Goal: Transaction & Acquisition: Purchase product/service

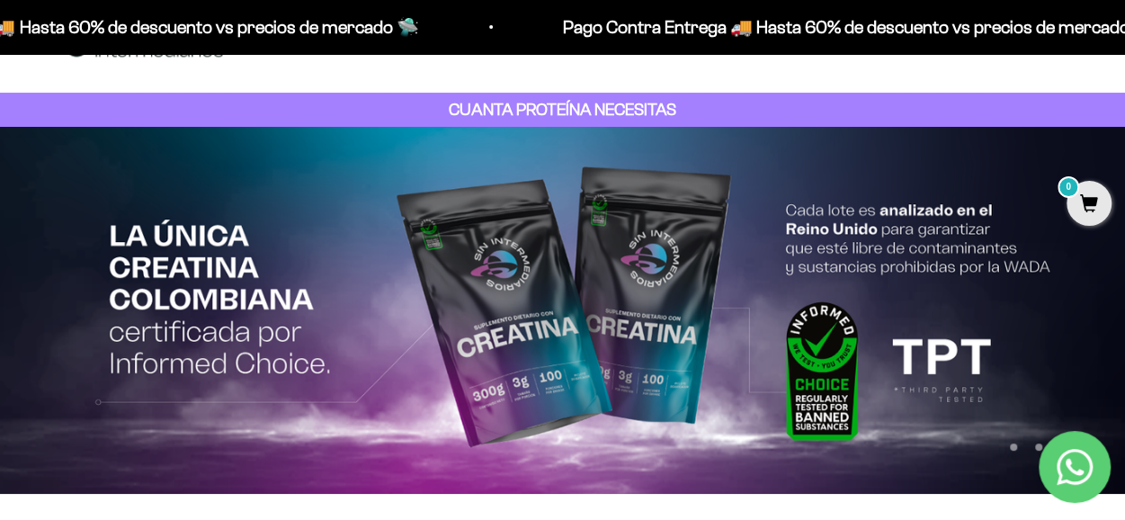
scroll to position [90, 0]
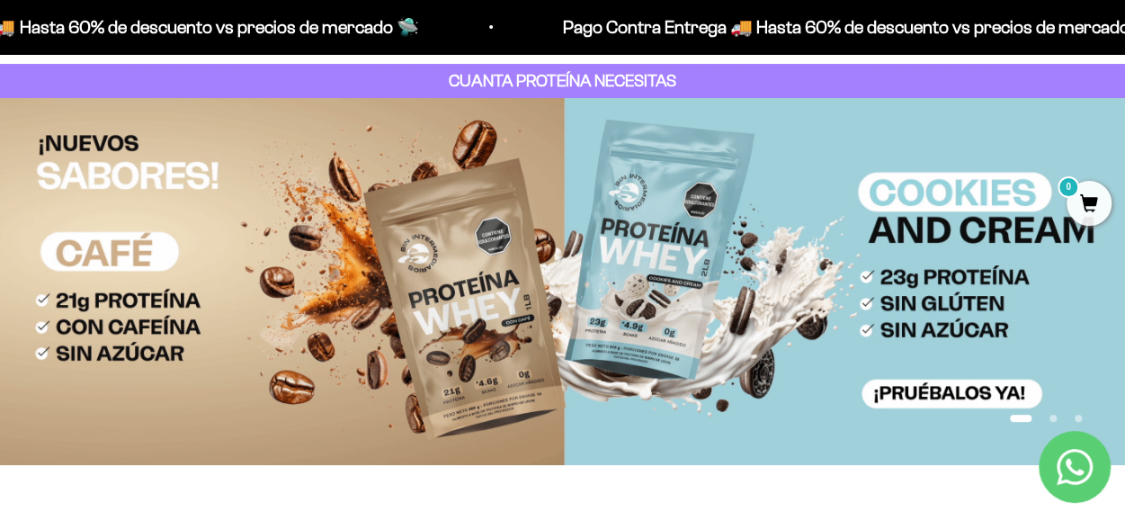
click at [1054, 418] on button "Ir al artículo 2" at bounding box center [1052, 418] width 7 height 7
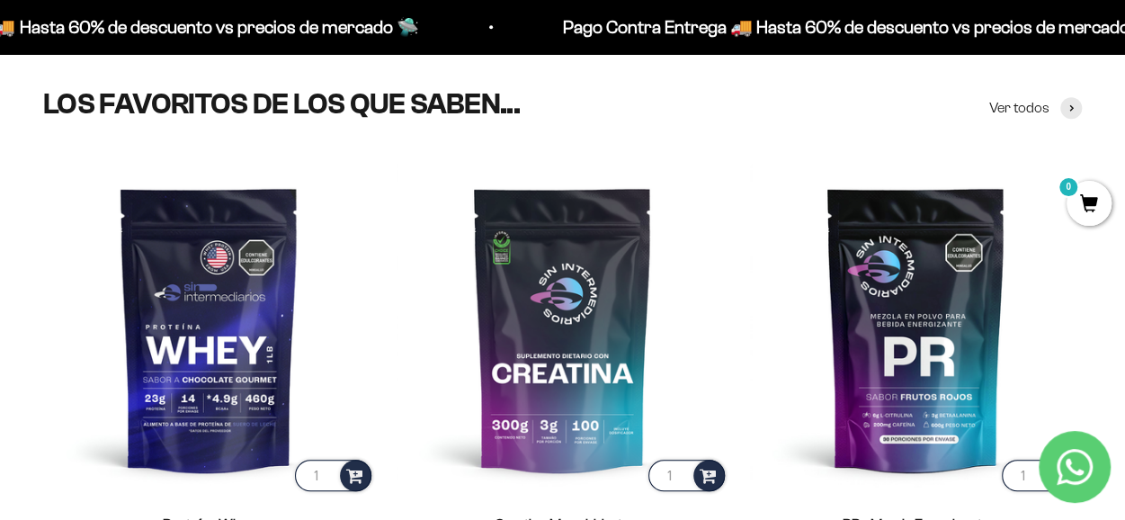
scroll to position [0, 0]
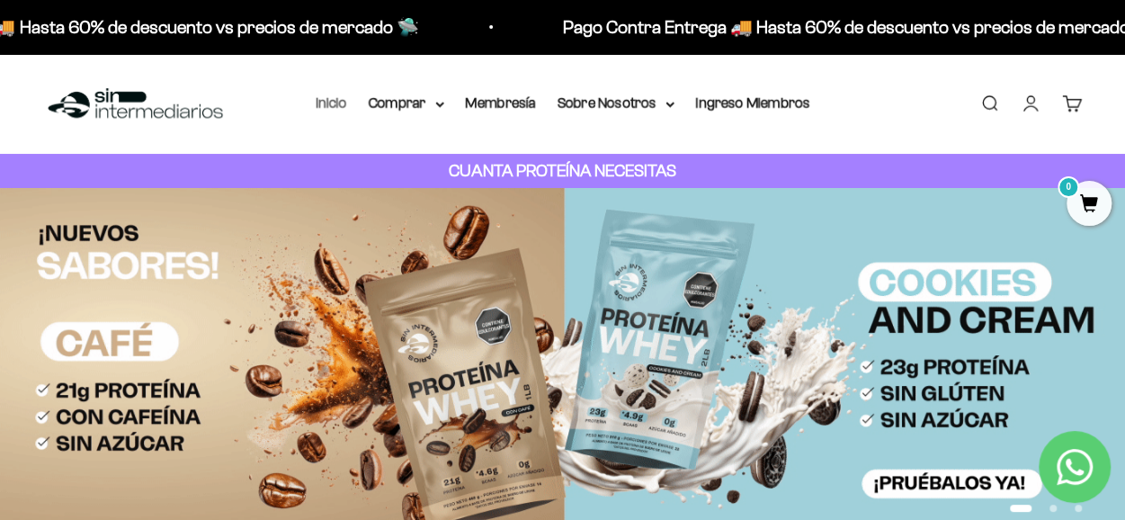
click at [334, 107] on link "Inicio" at bounding box center [331, 102] width 31 height 15
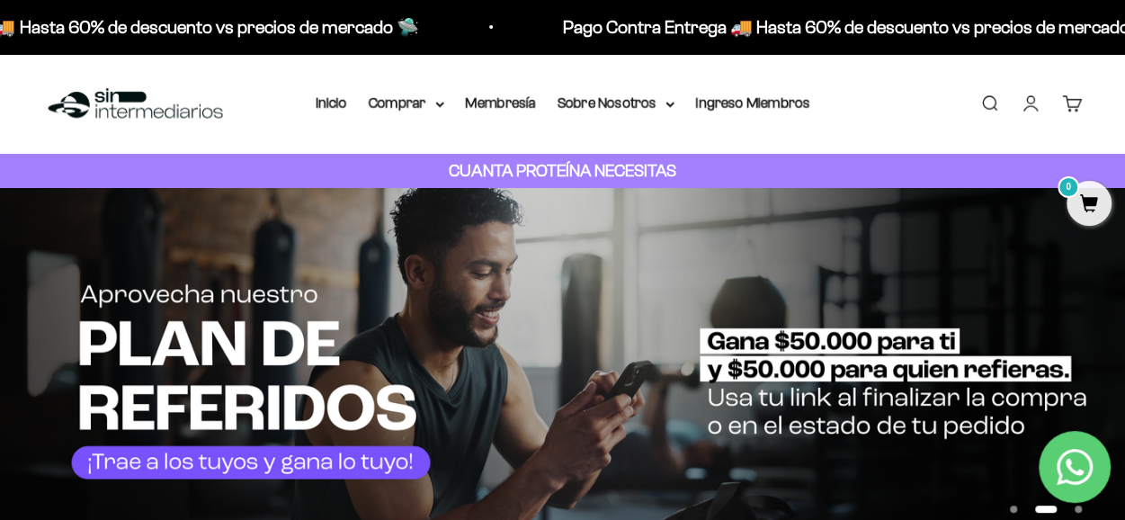
click at [1038, 103] on link "Iniciar sesión" at bounding box center [1031, 104] width 20 height 20
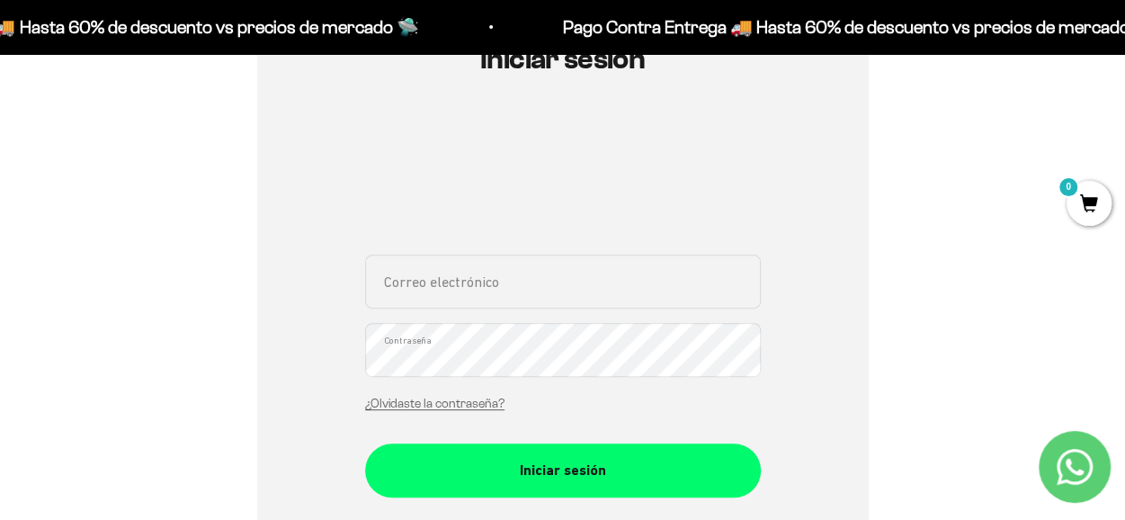
scroll to position [270, 0]
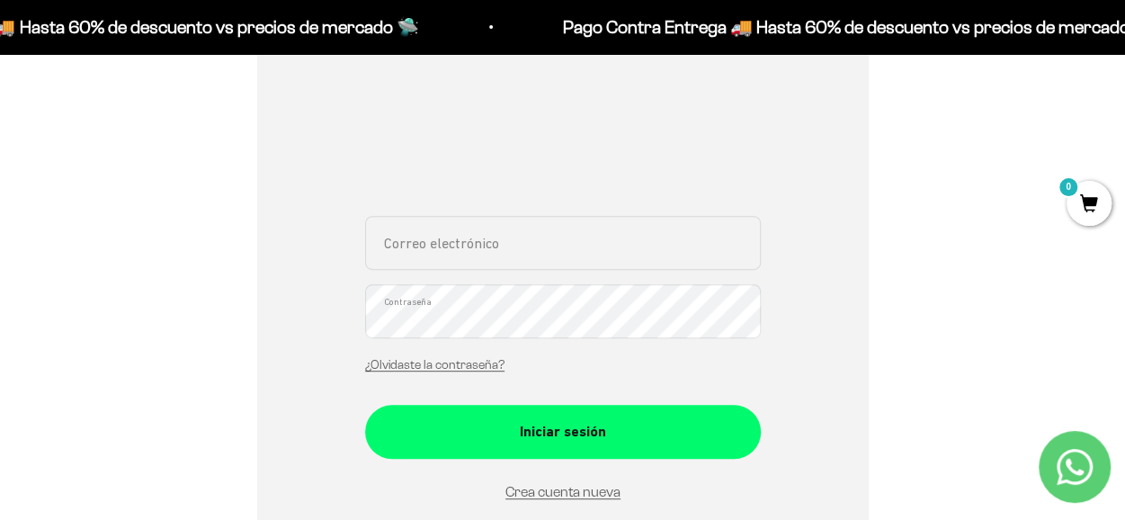
click at [419, 258] on input "Correo electrónico" at bounding box center [563, 243] width 396 height 54
type input "yury.diaz49@gmail.com"
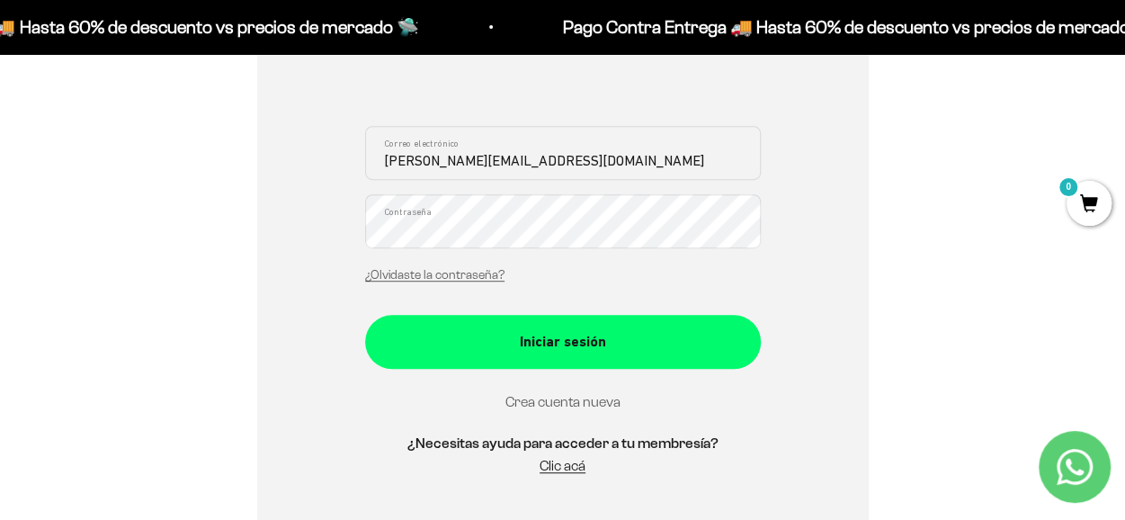
click at [545, 404] on link "Crea cuenta nueva" at bounding box center [562, 401] width 115 height 15
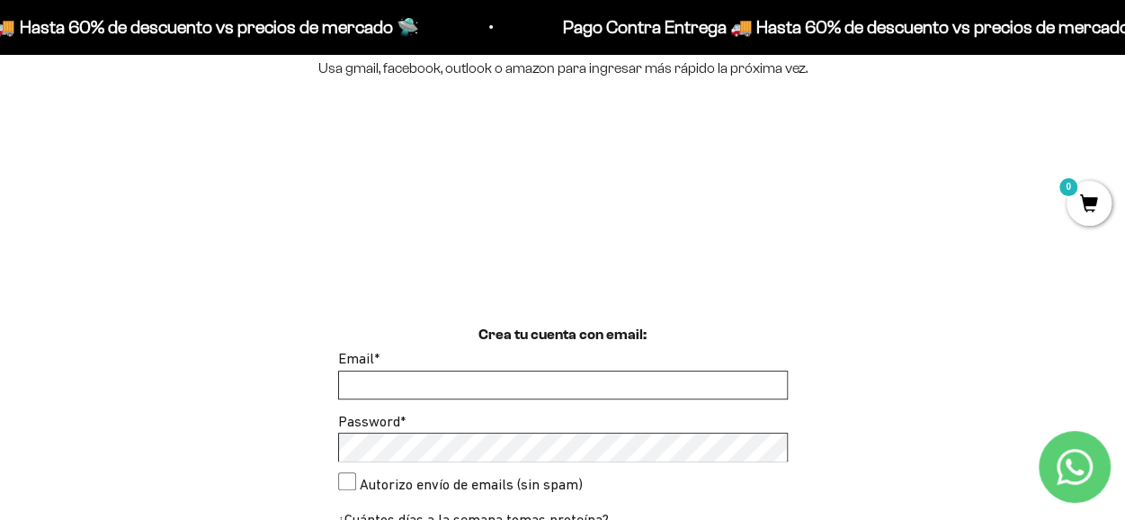
scroll to position [270, 0]
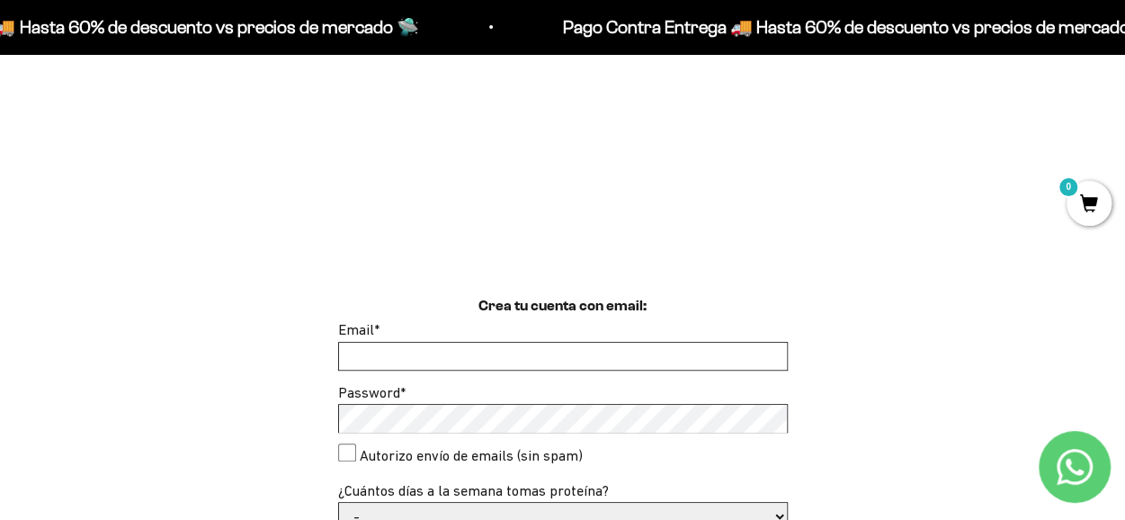
click at [406, 355] on input "Email *" at bounding box center [563, 356] width 448 height 27
type input "yury.diaz49@gmail.com"
click at [341, 451] on consent"] "Autorizo envío de emails (sin spam)" at bounding box center [347, 452] width 18 height 18
checkbox consent"] "true"
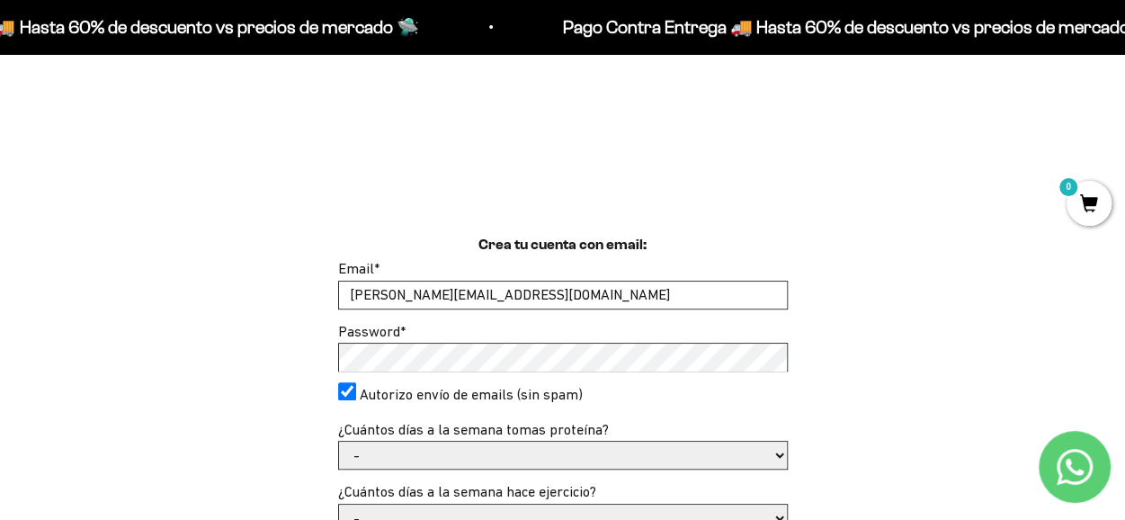
scroll to position [360, 0]
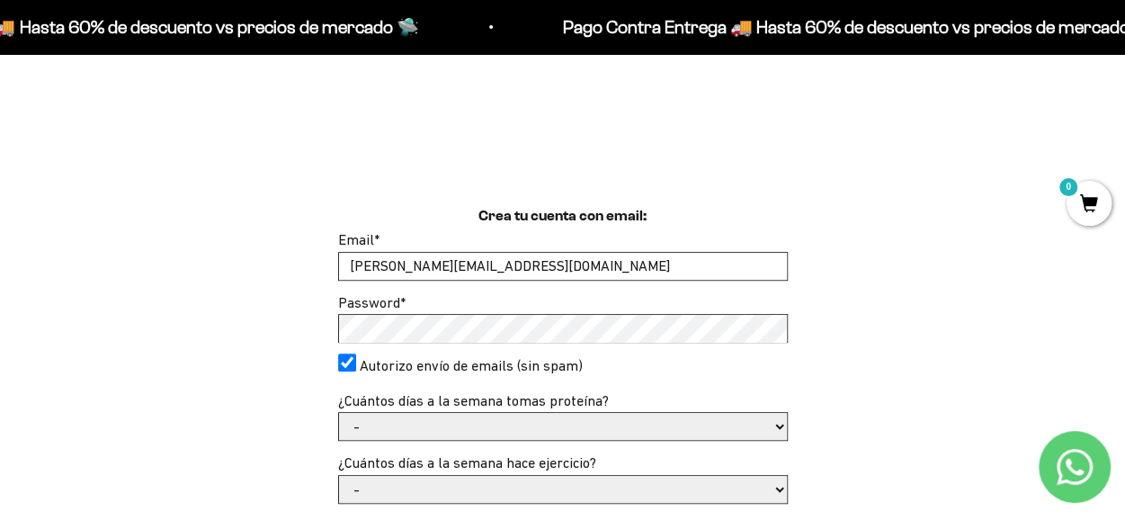
click at [369, 435] on select "- 1 o 2 3 a 5 6 o 7" at bounding box center [563, 426] width 448 height 27
click at [412, 427] on select "- 1 o 2 3 a 5 6 o 7" at bounding box center [563, 426] width 448 height 27
click at [339, 413] on select "- 1 o 2 3 a 5 6 o 7" at bounding box center [563, 426] width 448 height 27
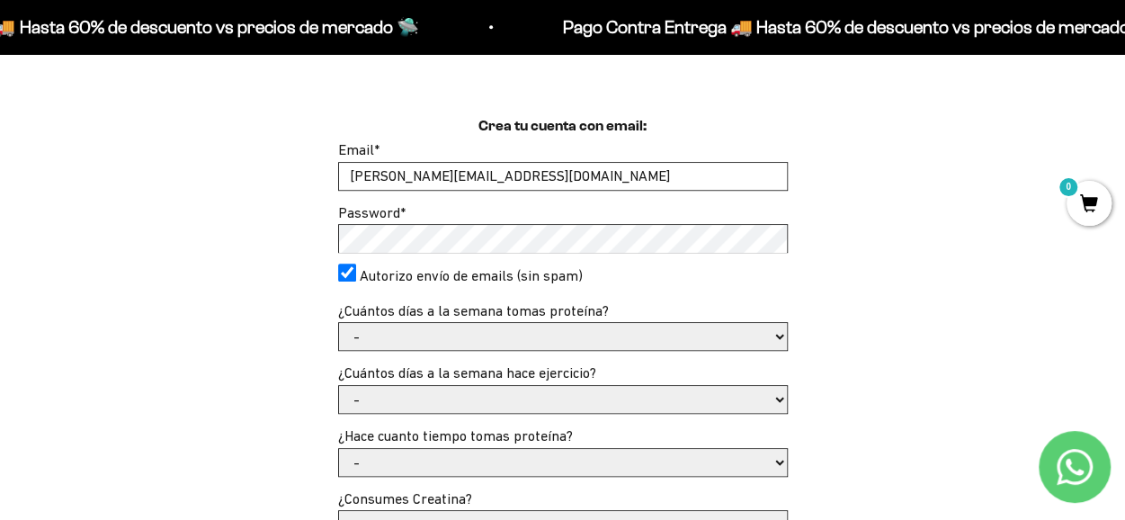
click at [405, 402] on select "- No hago 1 a 2 días 3 a 5 días 6 o 7 días" at bounding box center [563, 399] width 448 height 27
select select "3 a 5 días"
click at [339, 386] on select "- No hago 1 a 2 días 3 a 5 días 6 o 7 días" at bounding box center [563, 399] width 448 height 27
click at [405, 472] on select "- Apenas estoy empezando Menos de 6 meses Más de 6 meses Hace más de un año" at bounding box center [563, 462] width 448 height 27
click at [266, 442] on div "Crea tu cuenta con email: Email * yury.diaz49@gmail.com Password * Autorizo env…" at bounding box center [562, 453] width 1039 height 676
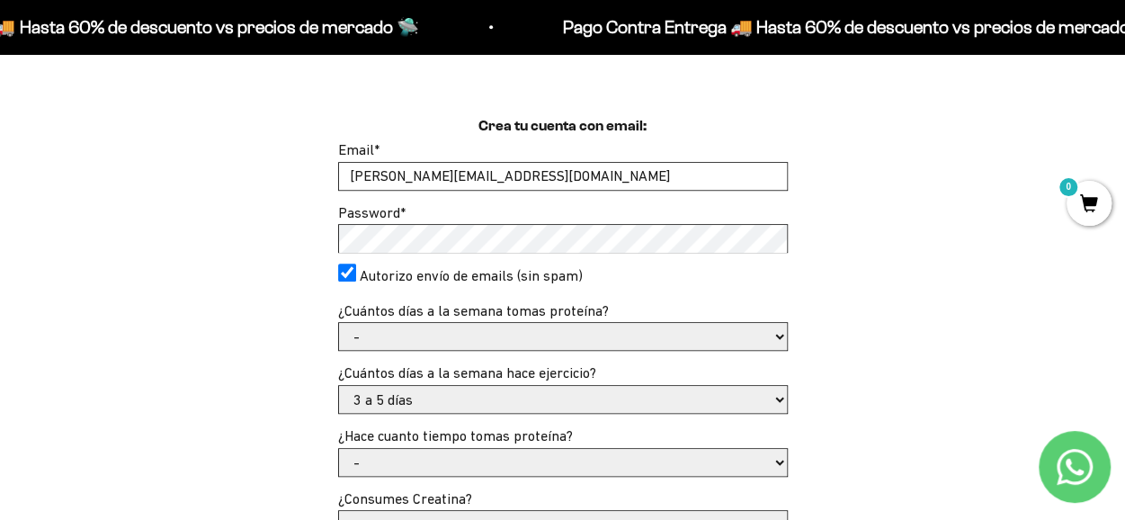
click at [435, 456] on select "- Apenas estoy empezando Menos de 6 meses Más de 6 meses Hace más de un año" at bounding box center [563, 462] width 448 height 27
select select "Apenas estoy empezando"
click at [339, 449] on select "- Apenas estoy empezando Menos de 6 meses Más de 6 meses Hace más de un año" at bounding box center [563, 462] width 448 height 27
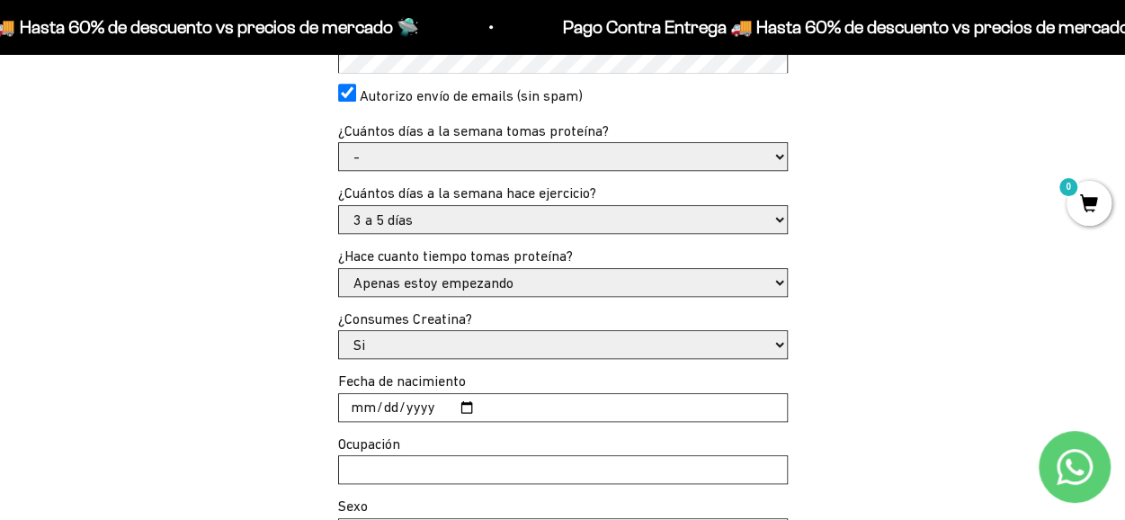
click at [457, 406] on input "Fecha de nacimiento" at bounding box center [563, 407] width 448 height 27
click at [423, 414] on input "2025-10-24" at bounding box center [563, 407] width 448 height 27
click at [459, 398] on input "2025-10-24" at bounding box center [563, 407] width 448 height 27
type input "1982-10-24"
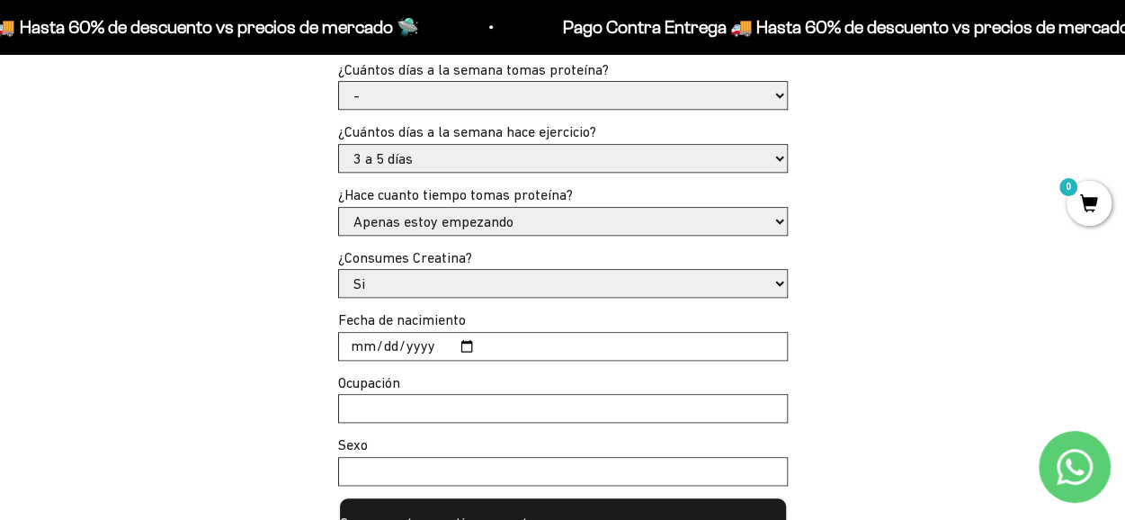
scroll to position [719, 0]
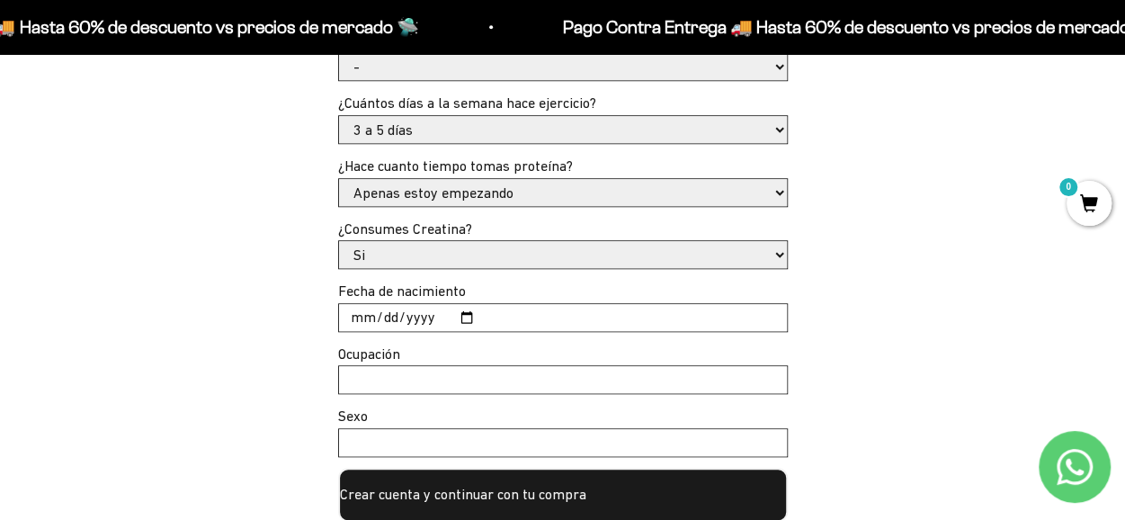
click at [413, 370] on input "Ocupación" at bounding box center [563, 379] width 448 height 27
type input "c"
type input "C"
type input "O"
type input "COMERCIAL"
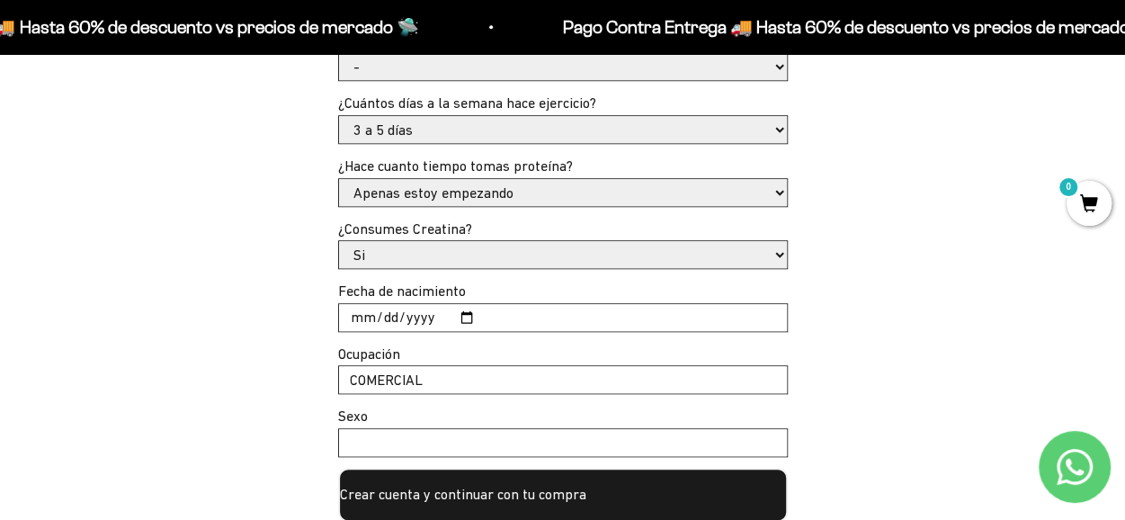
click at [430, 451] on input "Sexo" at bounding box center [563, 442] width 448 height 27
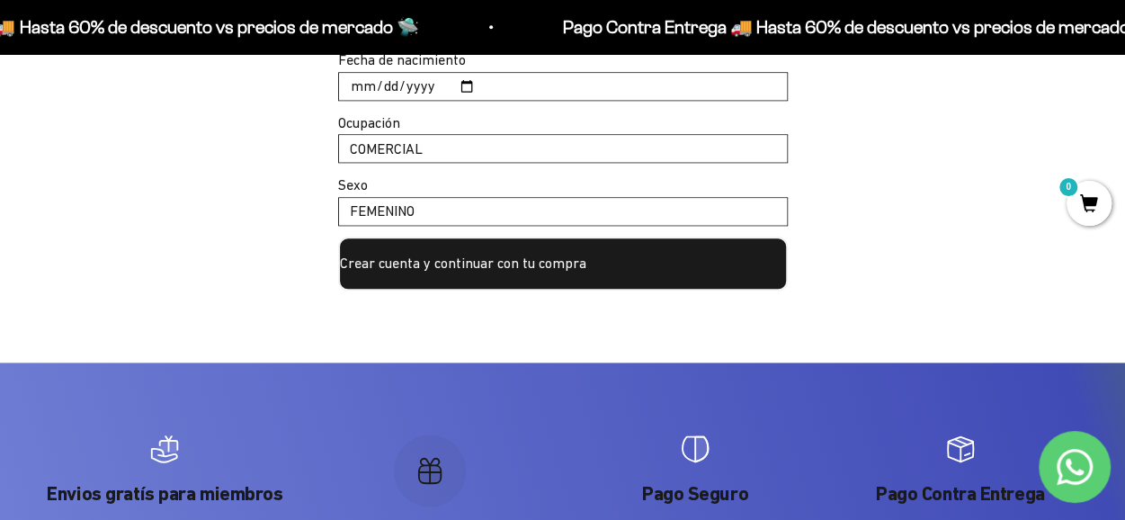
scroll to position [989, 0]
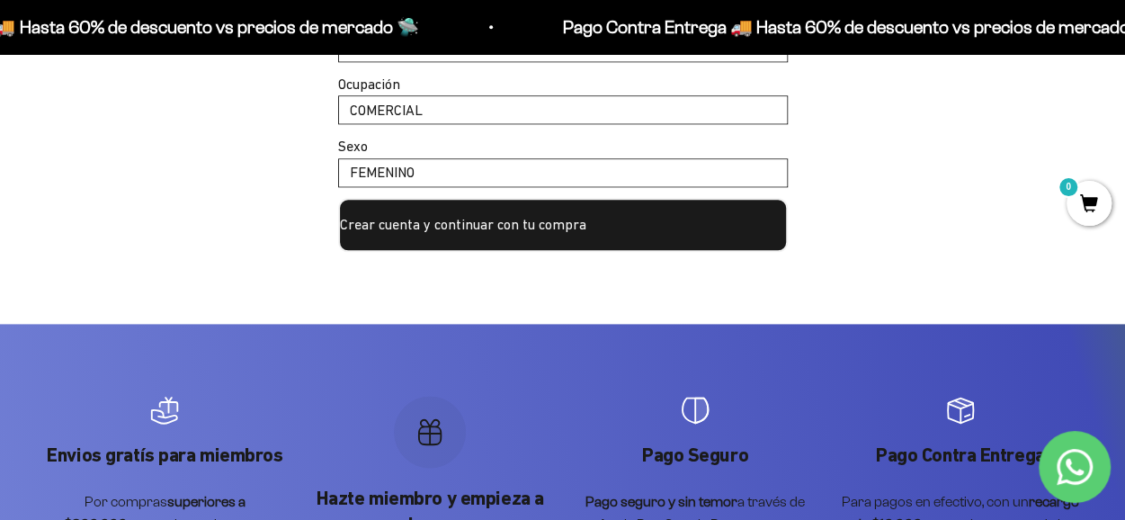
type input "FEMENINO"
click at [418, 228] on button "Crear cuenta y continuar con tu compra" at bounding box center [563, 225] width 450 height 54
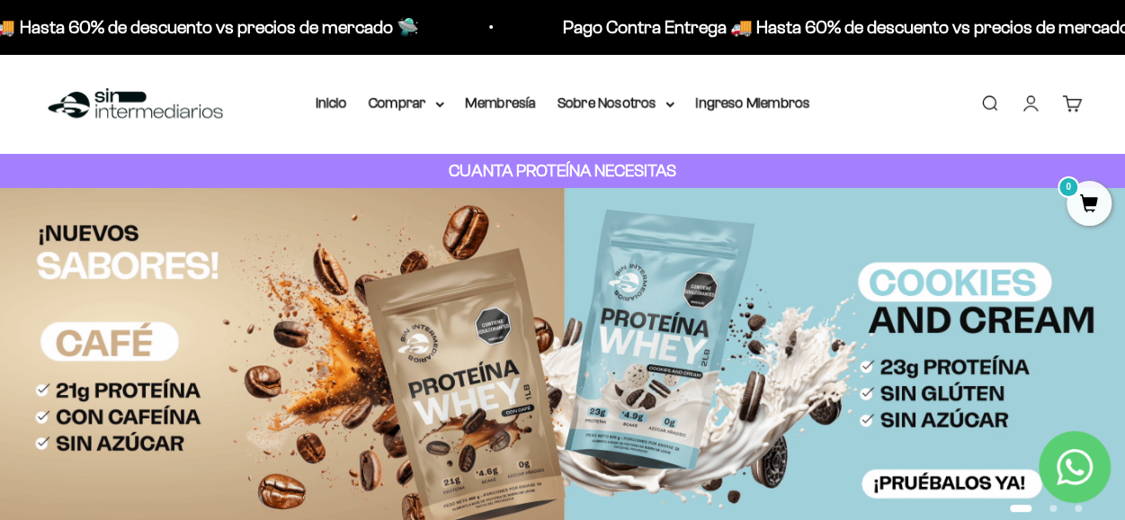
click at [1029, 102] on link "Cuenta" at bounding box center [1031, 104] width 20 height 20
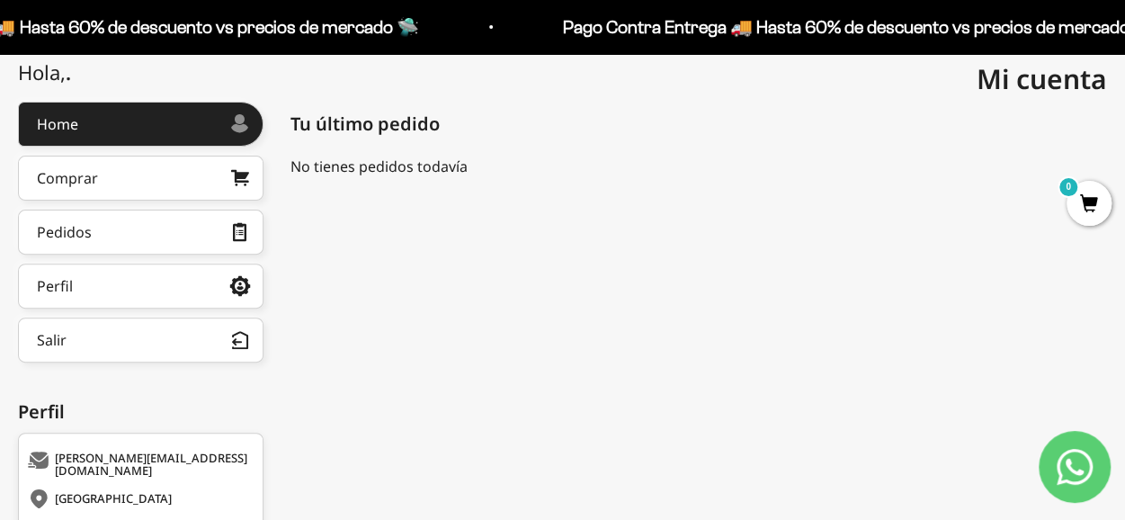
scroll to position [180, 0]
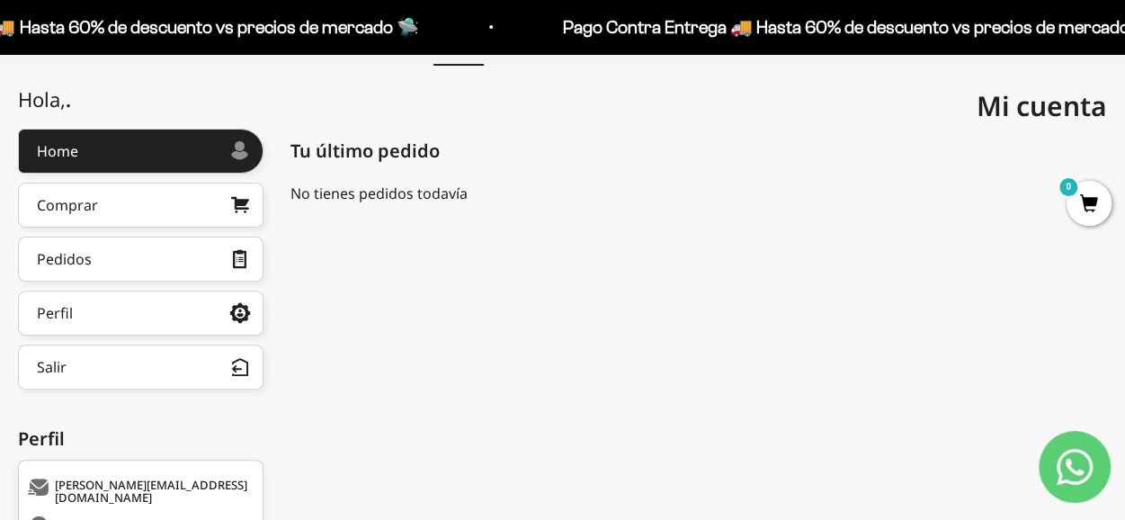
drag, startPoint x: 758, startPoint y: 305, endPoint x: 638, endPoint y: 285, distance: 121.2
click at [638, 286] on div "Colombia yury.diaz49@gmail.com Tu último pedido Pedidos Mostrando 0 Pedidos No …" at bounding box center [698, 394] width 816 height 531
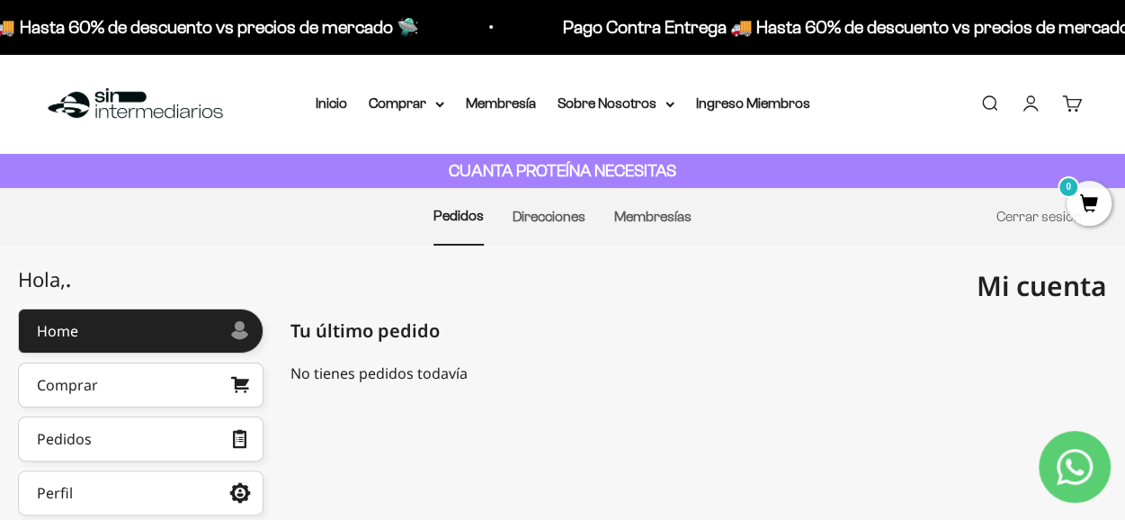
scroll to position [90, 0]
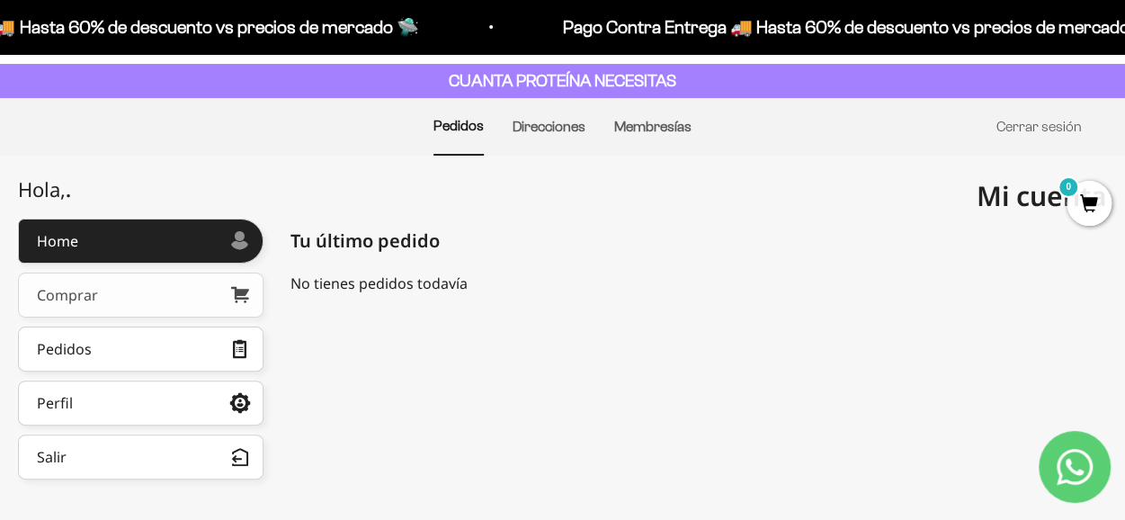
click at [92, 302] on div "Comprar" at bounding box center [67, 295] width 61 height 14
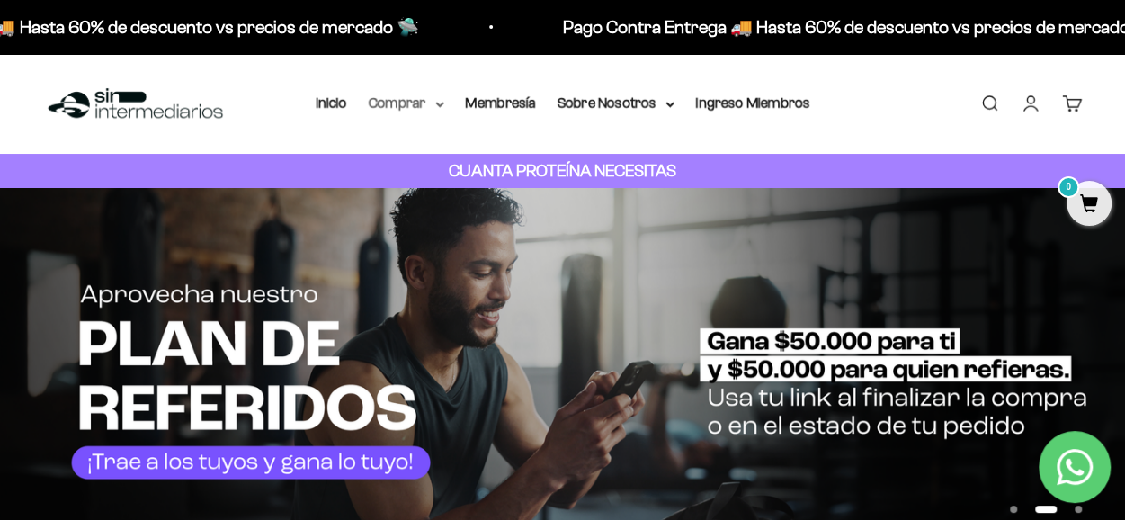
click at [389, 103] on summary "Comprar" at bounding box center [407, 103] width 76 height 23
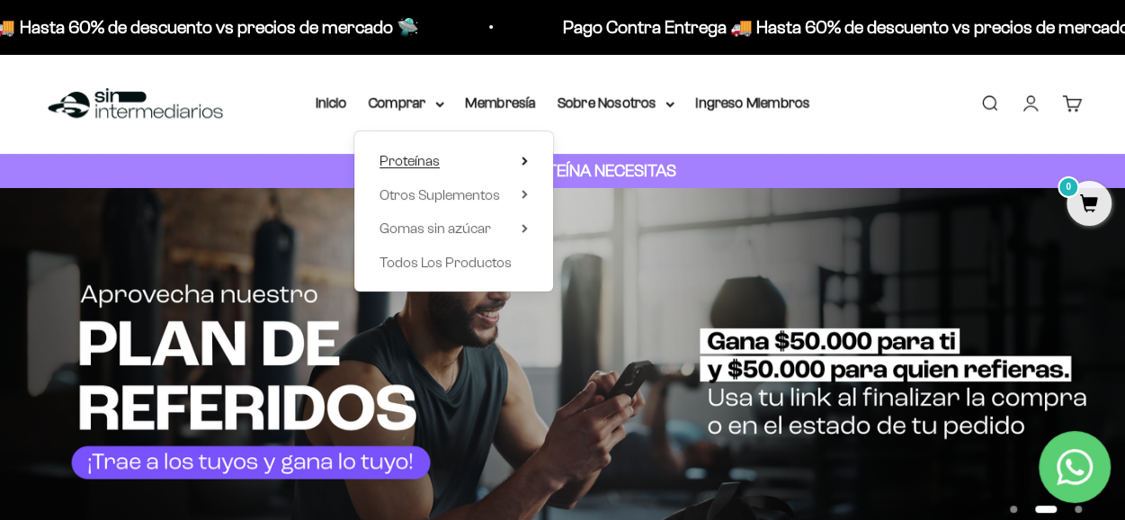
click at [408, 164] on span "Proteínas" at bounding box center [409, 160] width 60 height 15
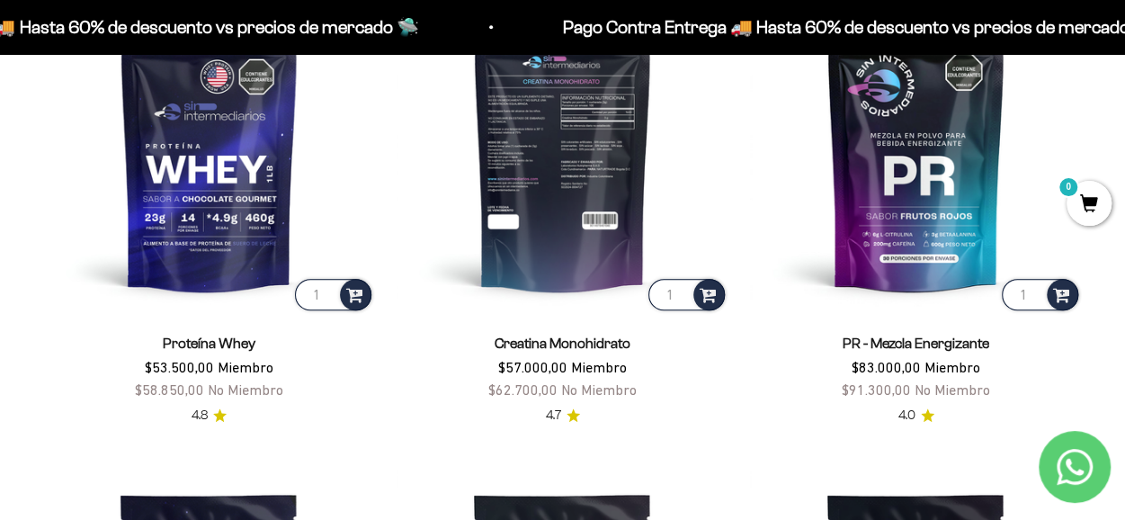
scroll to position [719, 0]
click at [683, 290] on input "2" at bounding box center [686, 294] width 76 height 31
click at [680, 289] on input "3" at bounding box center [686, 294] width 76 height 31
type input "4"
click at [680, 289] on input "4" at bounding box center [686, 294] width 76 height 31
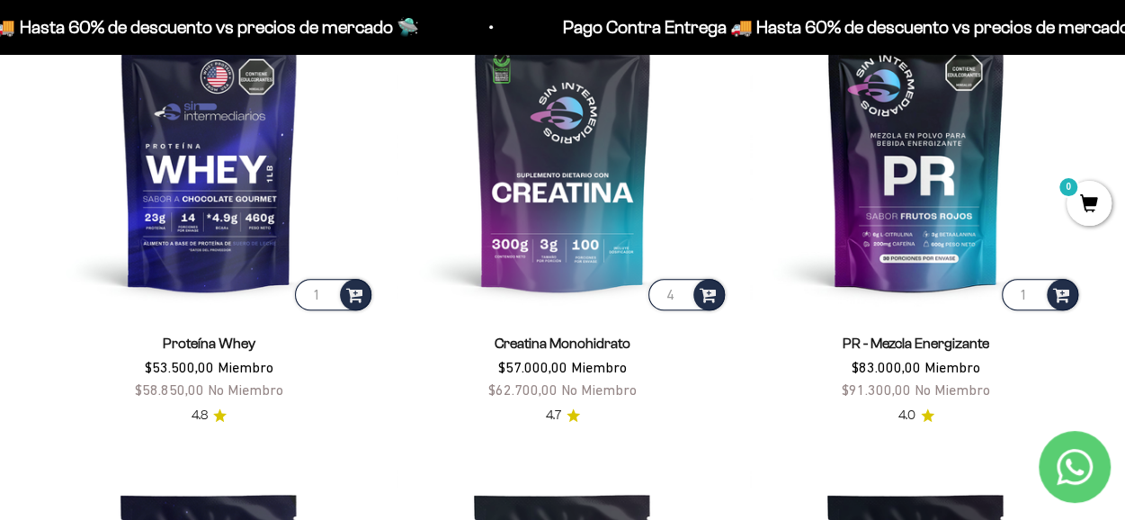
scroll to position [720, 0]
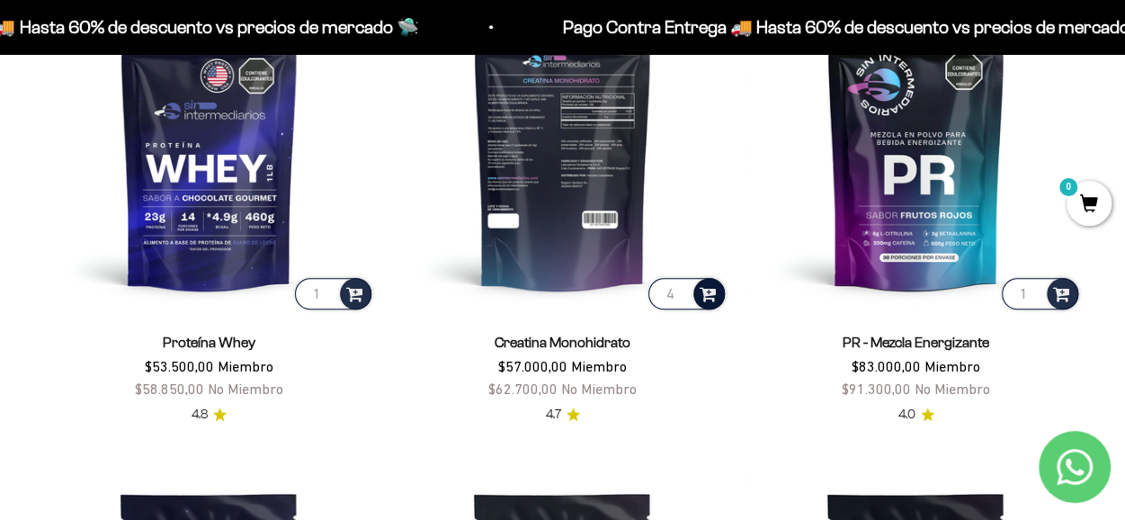
click at [716, 292] on span at bounding box center [708, 292] width 17 height 21
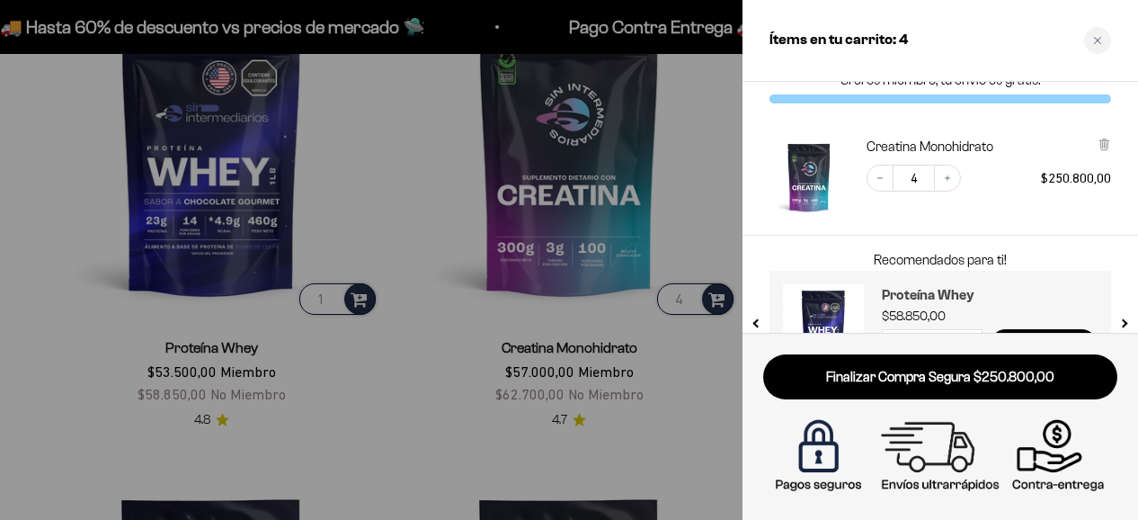
scroll to position [0, 0]
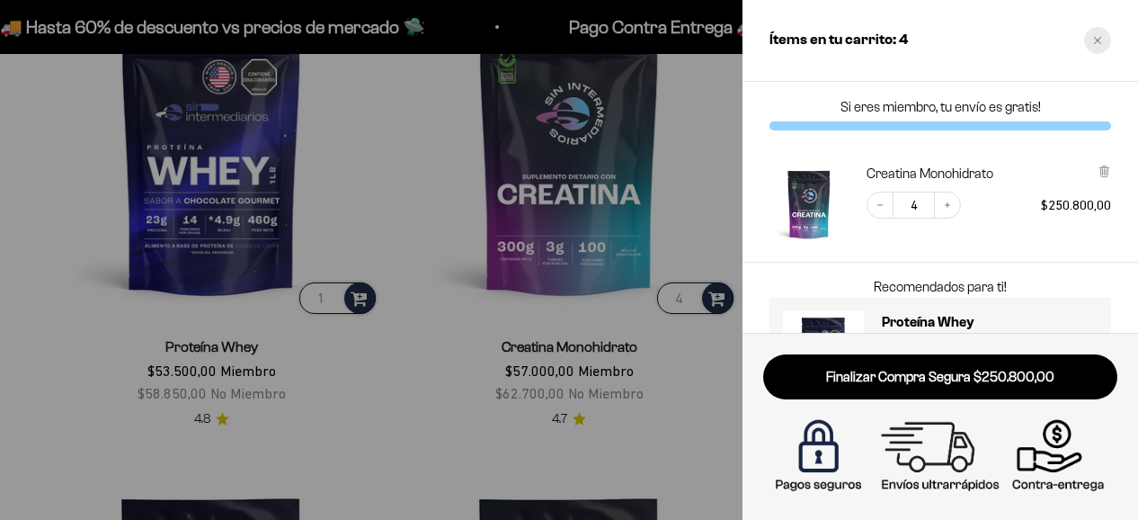
click at [1102, 42] on div "Close cart" at bounding box center [1097, 40] width 27 height 27
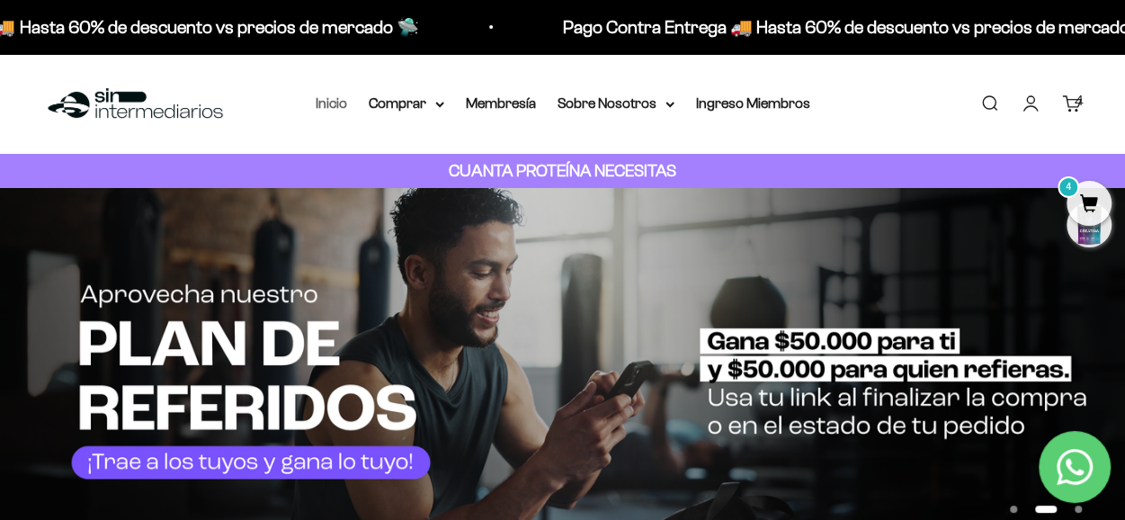
click at [329, 103] on link "Inicio" at bounding box center [331, 102] width 31 height 15
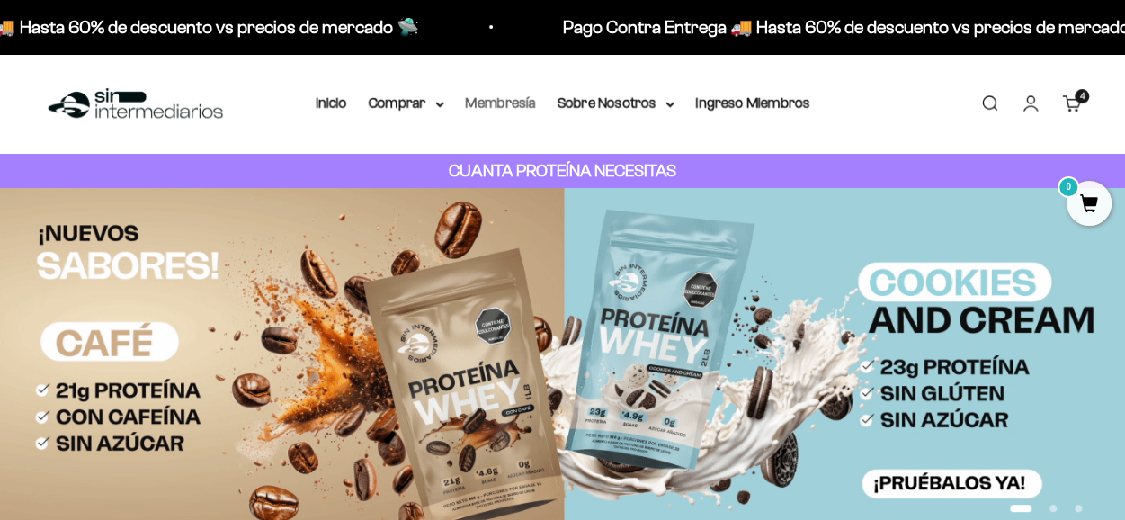
click at [491, 106] on link "Membresía" at bounding box center [501, 102] width 70 height 15
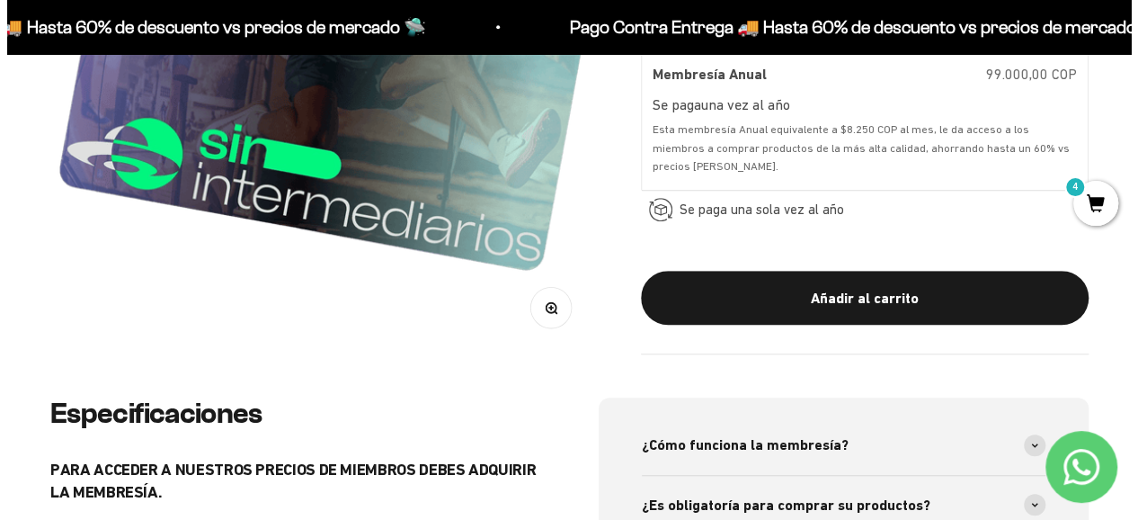
scroll to position [450, 0]
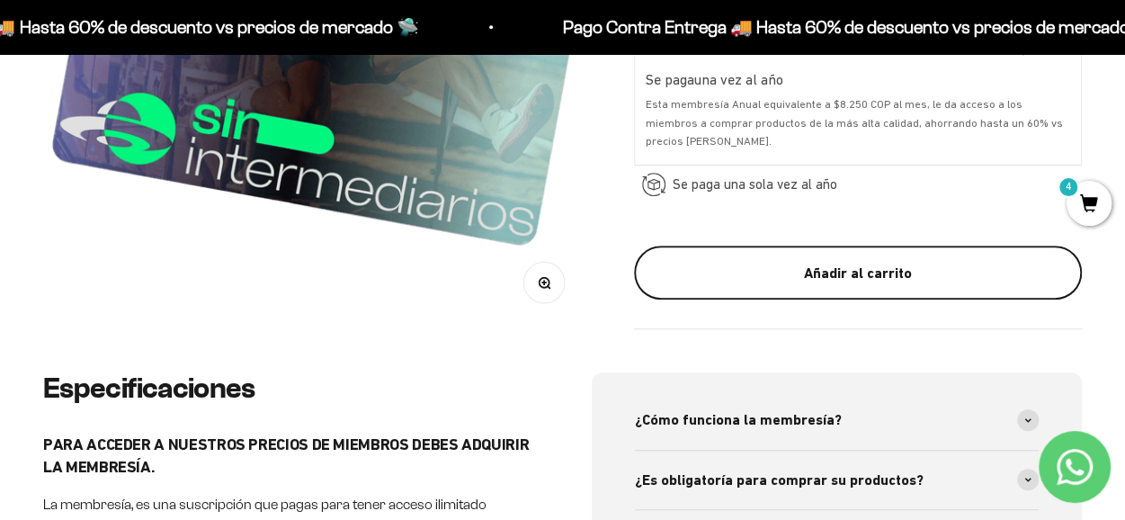
click at [795, 278] on div "Añadir al carrito" at bounding box center [858, 272] width 376 height 23
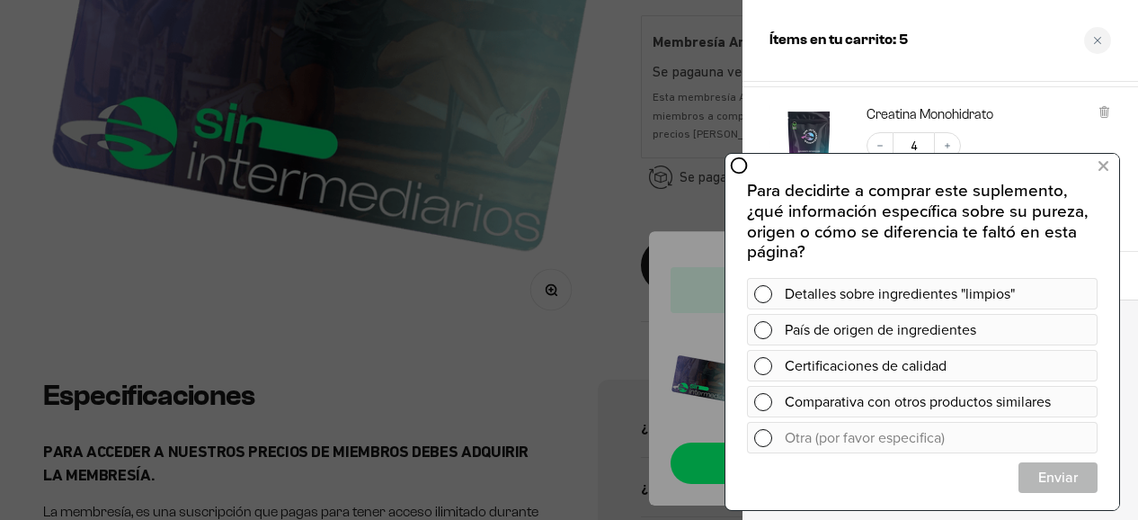
scroll to position [0, 0]
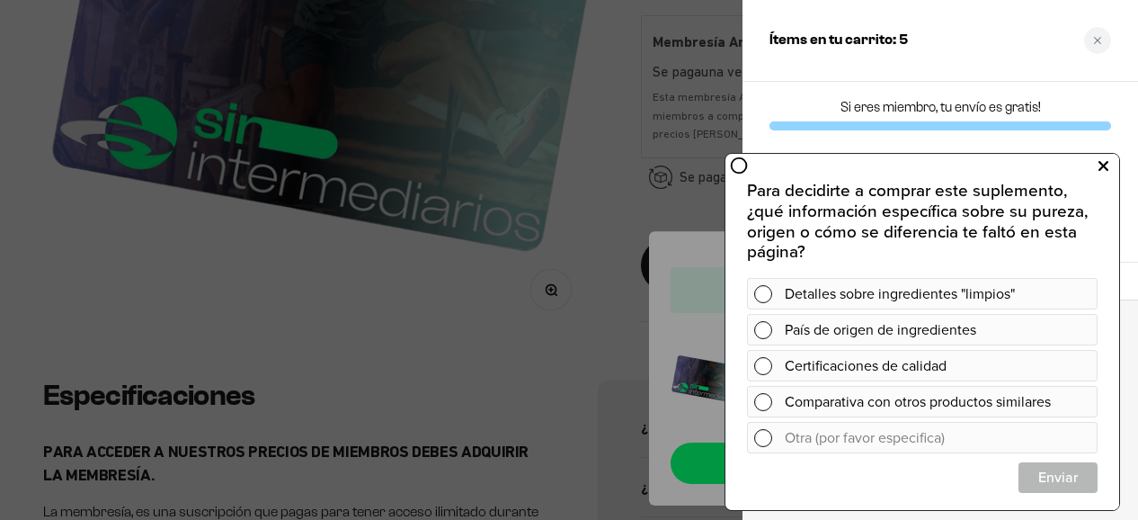
click at [1109, 167] on button at bounding box center [1103, 165] width 32 height 29
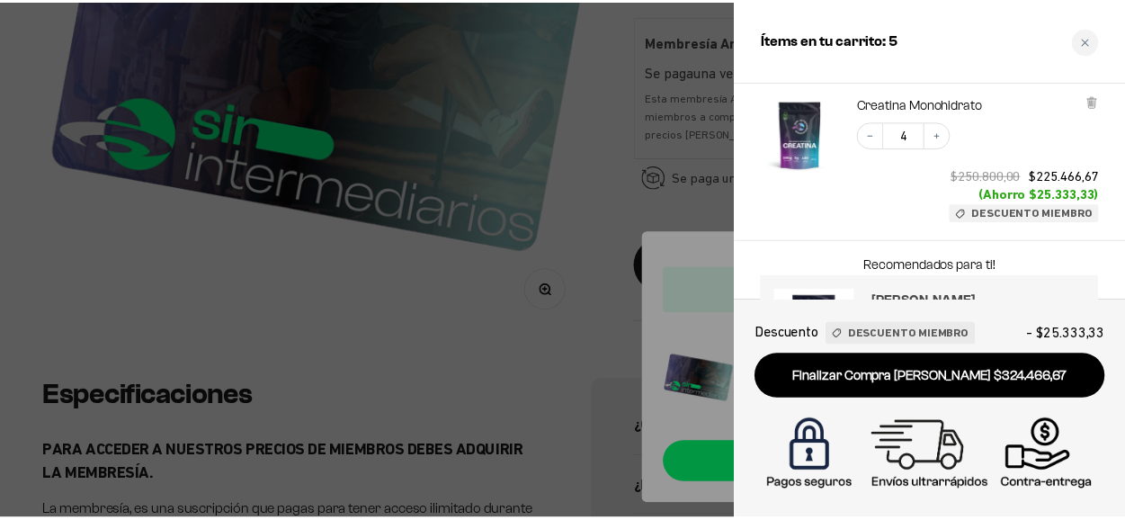
scroll to position [270, 0]
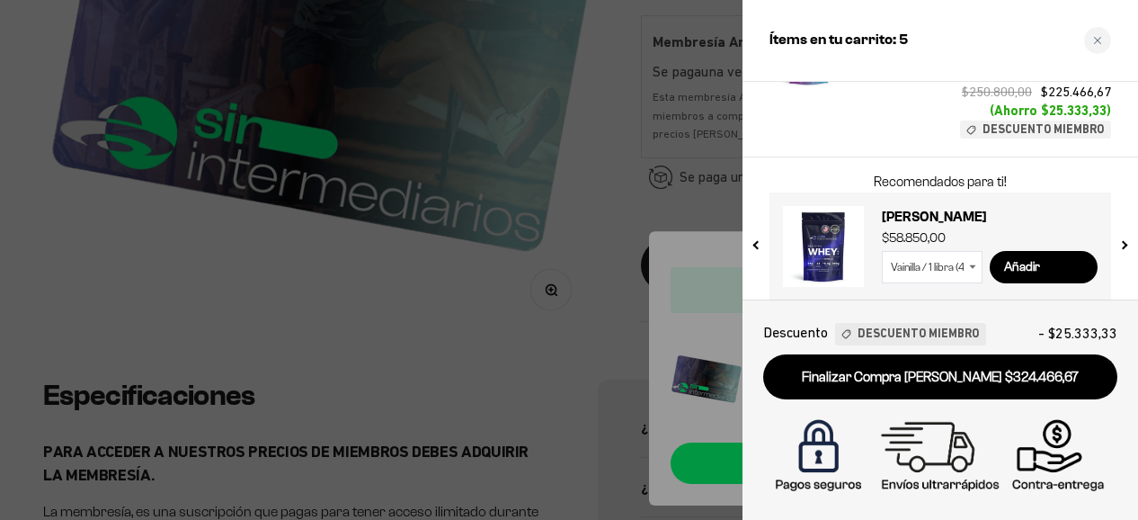
click at [436, 287] on div at bounding box center [569, 260] width 1138 height 520
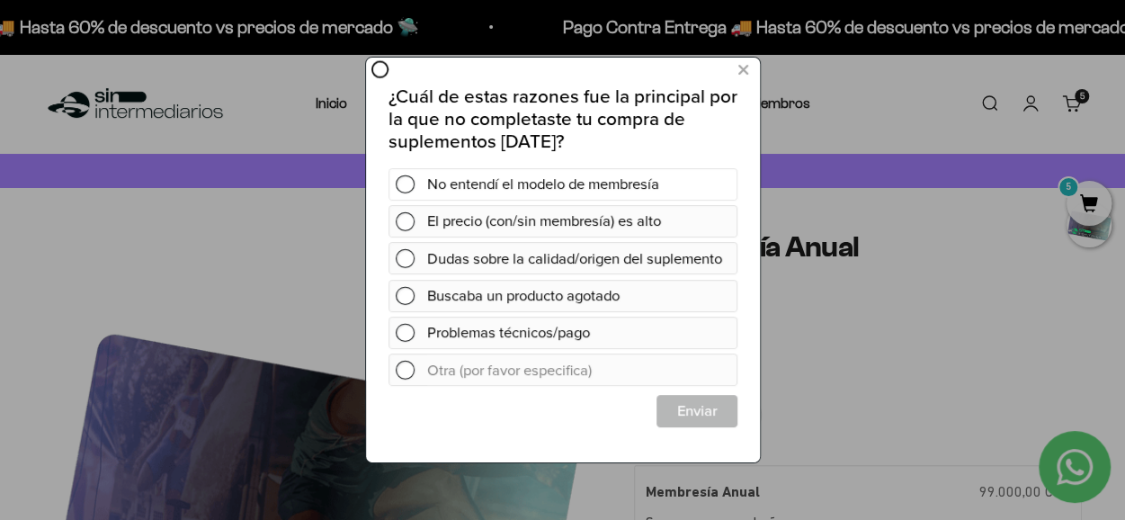
scroll to position [0, 0]
click at [743, 72] on icon at bounding box center [742, 70] width 10 height 24
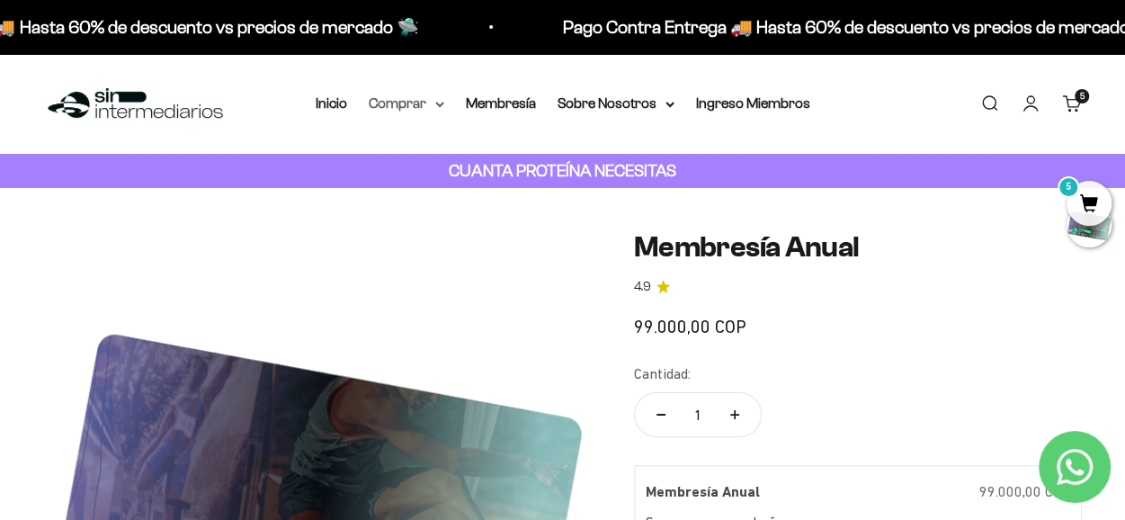
click at [401, 104] on summary "Comprar" at bounding box center [407, 103] width 76 height 23
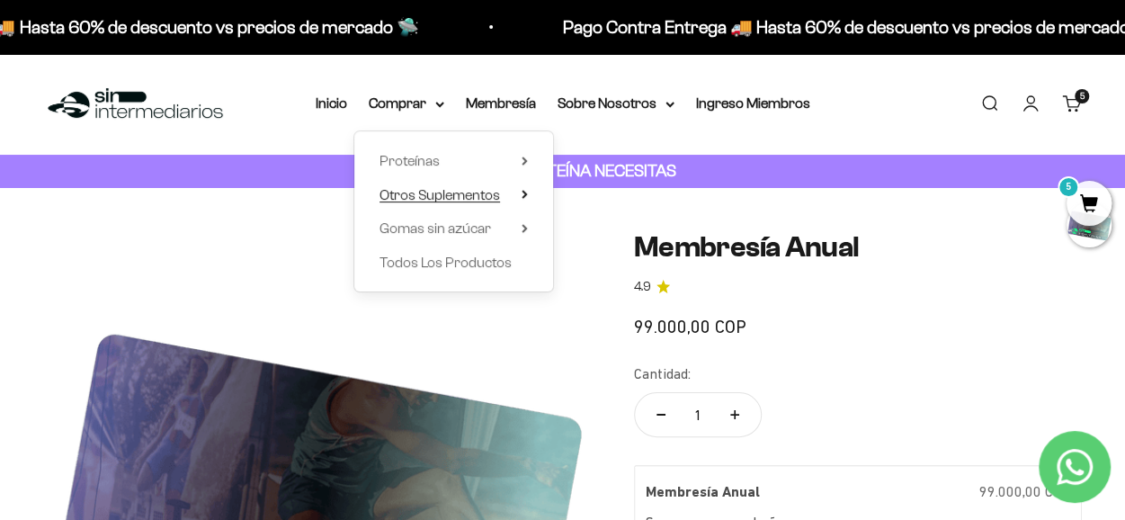
click at [425, 194] on span "Otros Suplementos" at bounding box center [439, 194] width 120 height 15
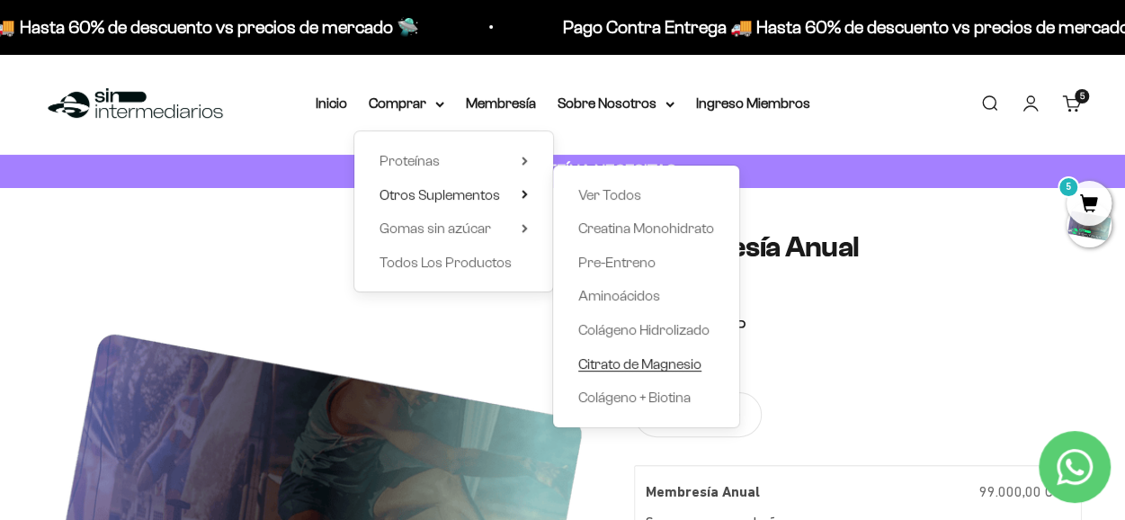
click at [658, 366] on span "Citrato de Magnesio" at bounding box center [639, 363] width 123 height 15
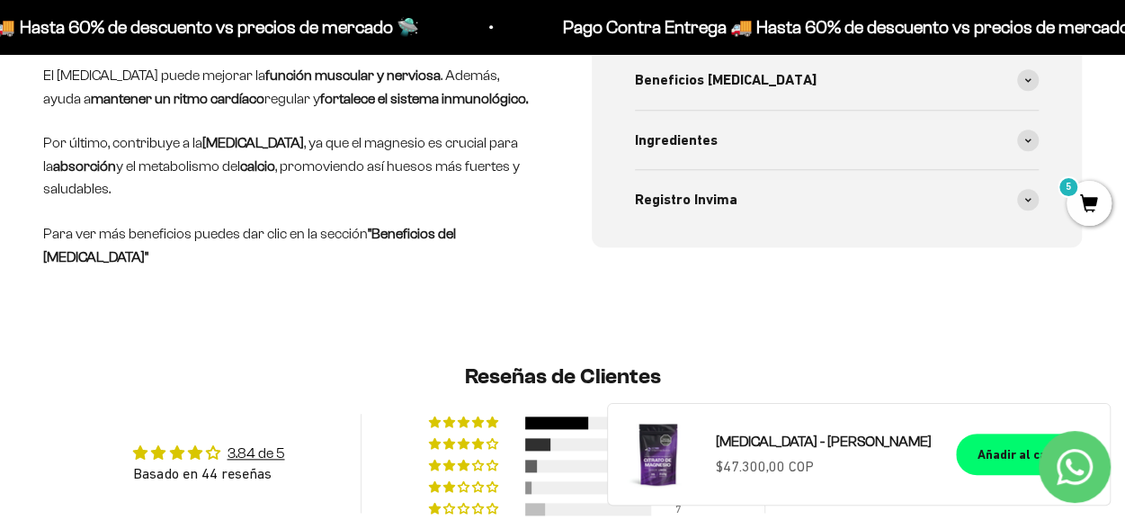
scroll to position [809, 0]
click at [430, 236] on strong ""Beneficios del [MEDICAL_DATA]"" at bounding box center [249, 244] width 413 height 39
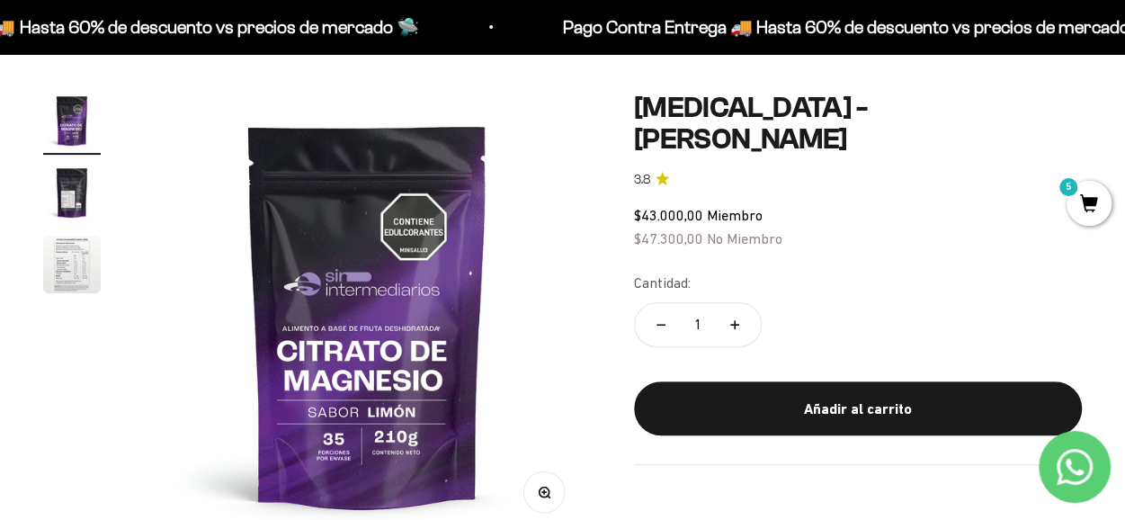
scroll to position [180, 0]
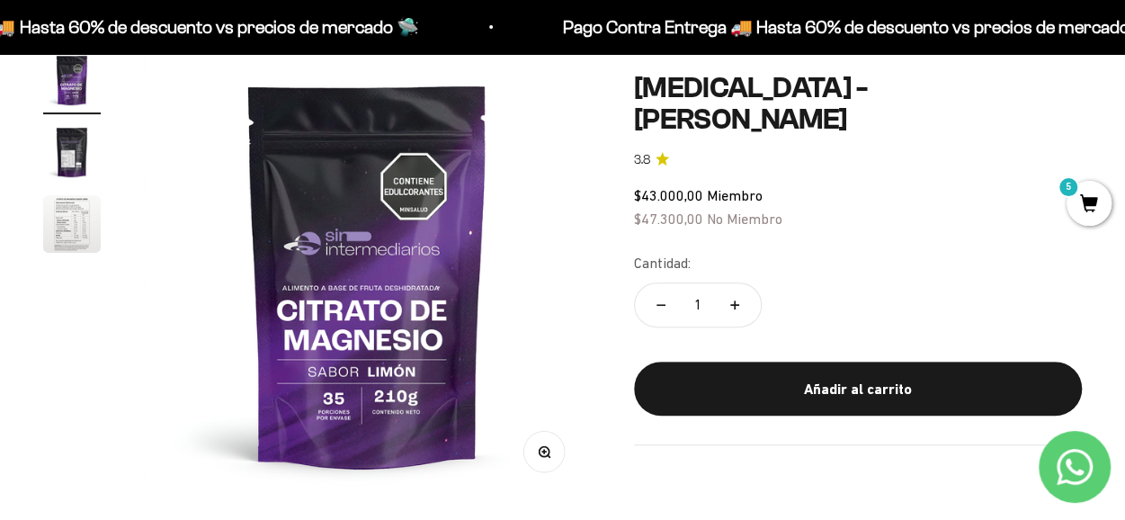
click at [736, 300] on icon "Aumentar cantidad" at bounding box center [734, 304] width 9 height 9
type input "2"
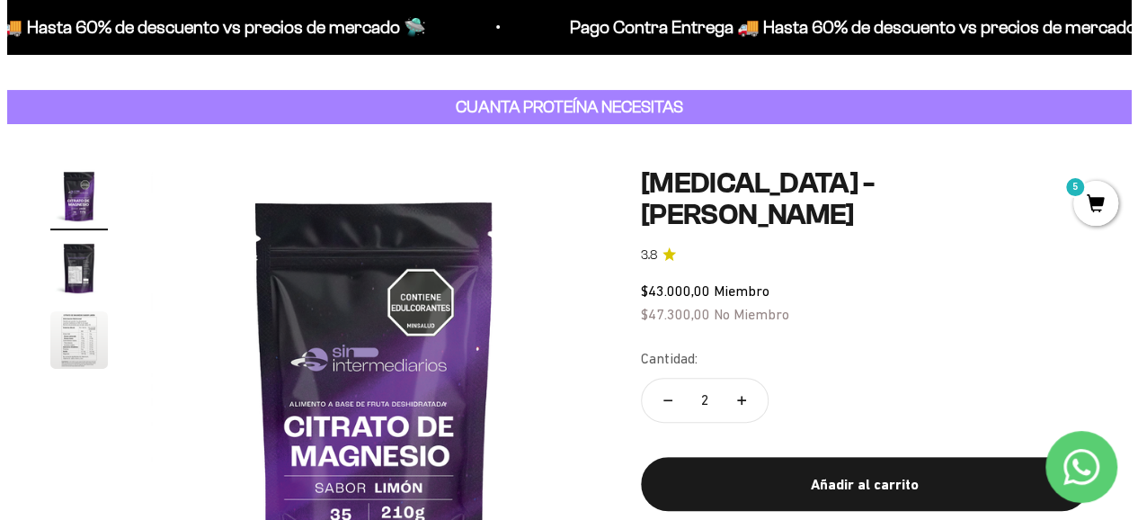
scroll to position [0, 0]
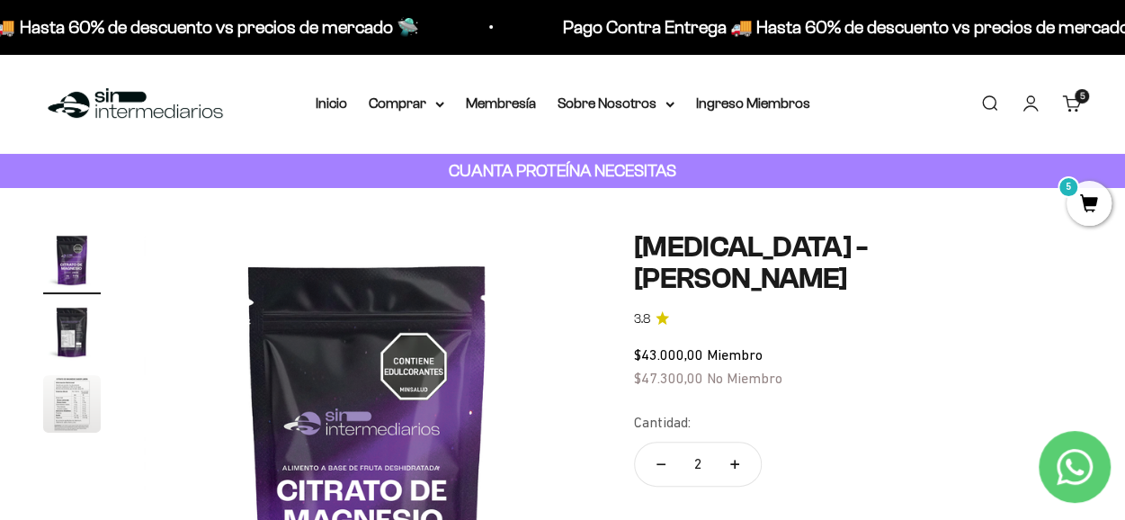
click at [991, 105] on link "Buscar" at bounding box center [989, 104] width 20 height 20
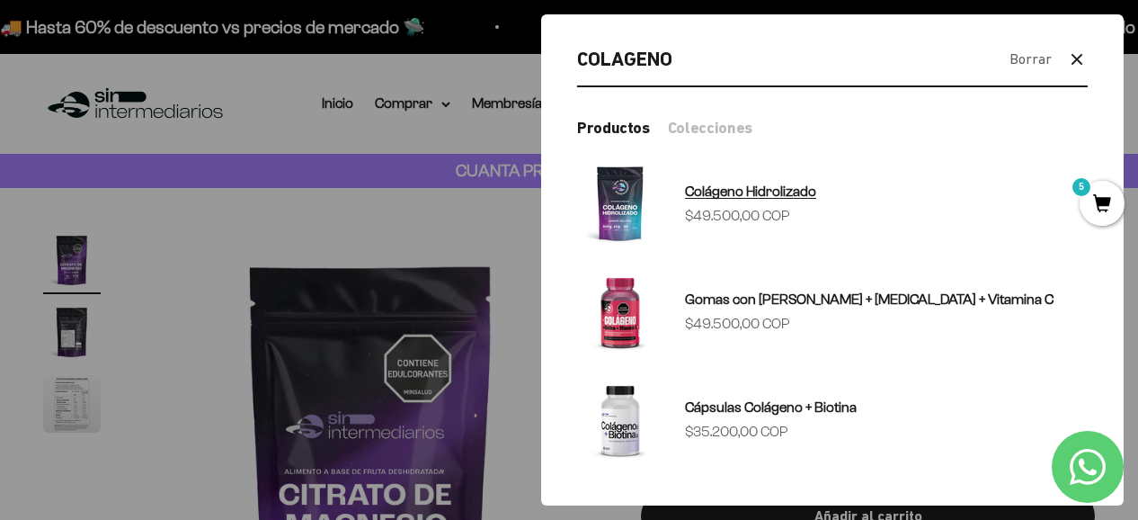
type input "COLAGENO"
click at [711, 211] on sale-price "Precio de oferta $49.500,00 COP" at bounding box center [737, 215] width 105 height 23
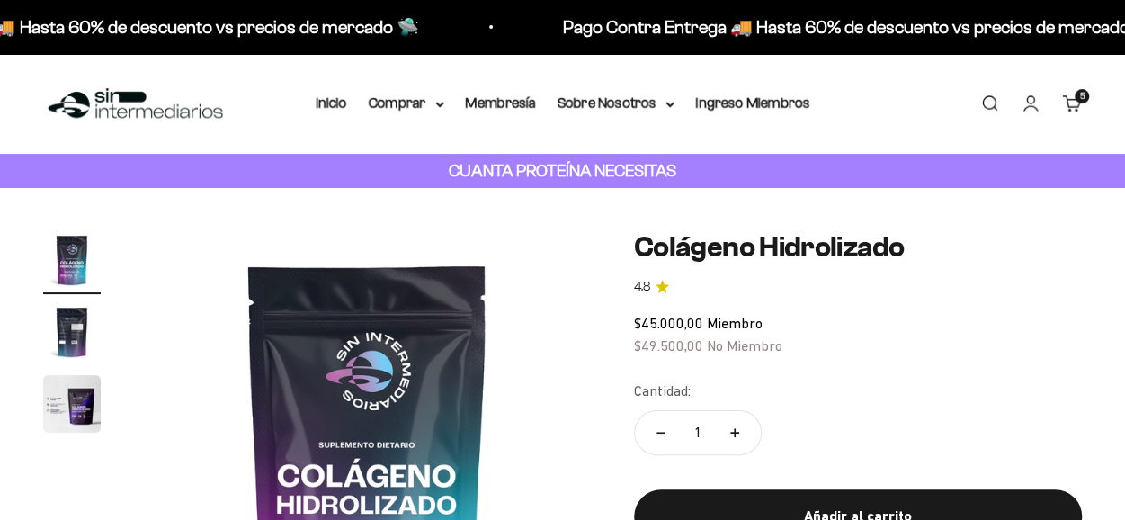
click at [730, 422] on button "Aumentar cantidad" at bounding box center [735, 432] width 52 height 43
click at [925, 357] on div "$45.000,00 Miembro $49.500,00 No Miembro" at bounding box center [858, 335] width 448 height 46
click at [659, 436] on button "Reducir cantidad" at bounding box center [661, 432] width 52 height 43
type input "1"
click at [986, 103] on link "Buscar" at bounding box center [989, 104] width 20 height 20
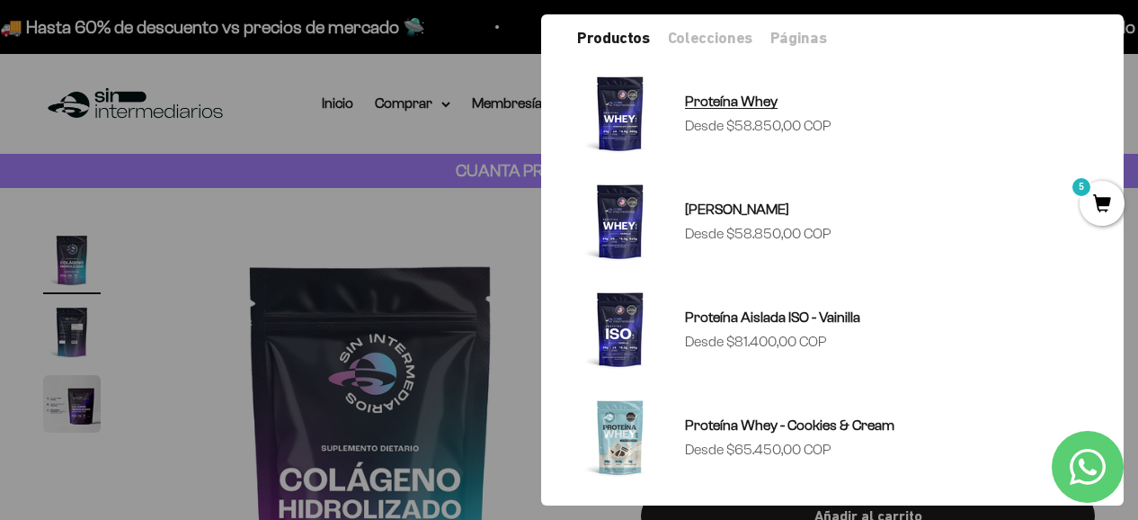
scroll to position [180, 0]
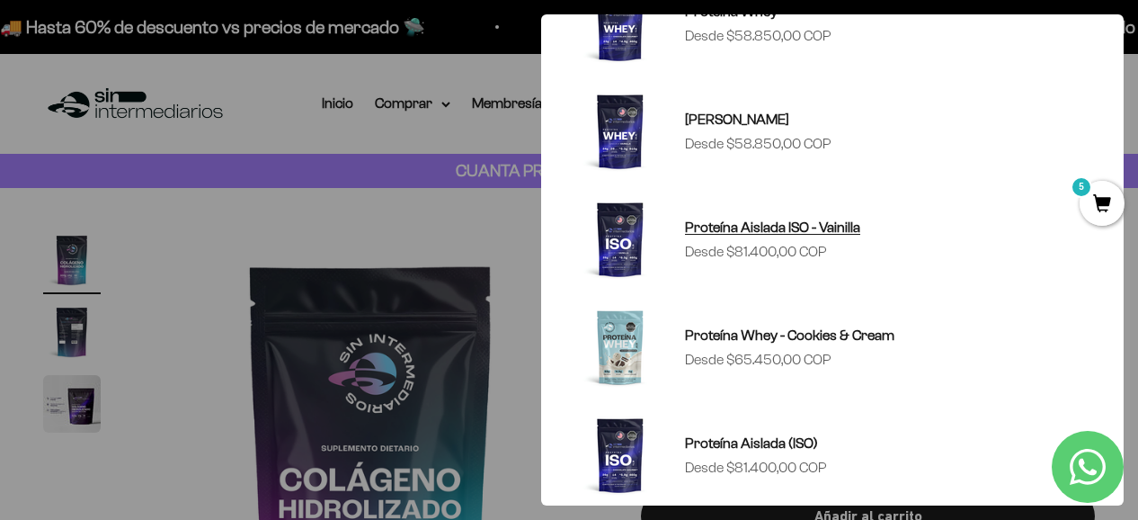
type input "PROT"
click at [822, 229] on span "Proteína Aislada ISO - Vainilla" at bounding box center [772, 226] width 175 height 15
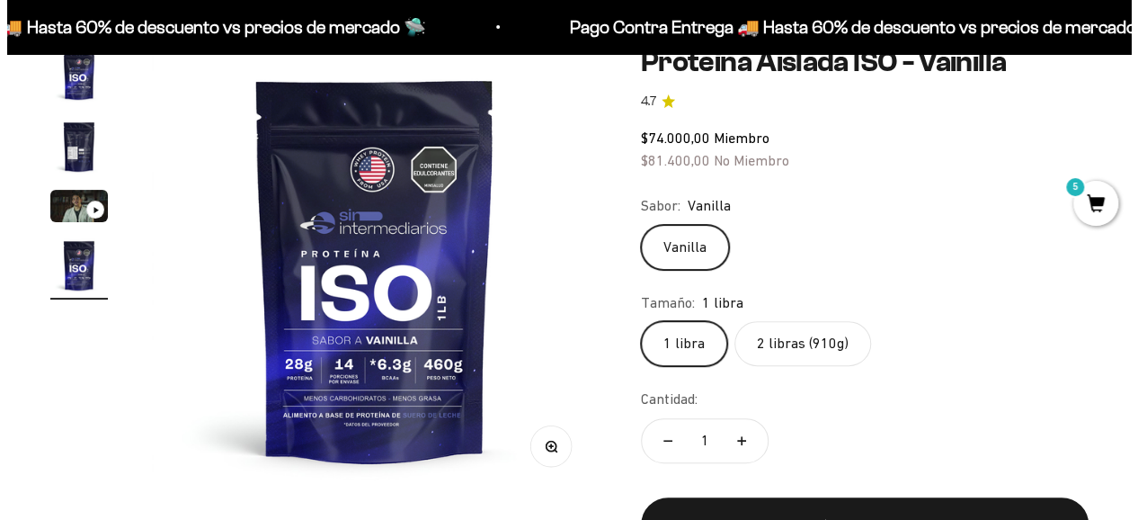
scroll to position [270, 0]
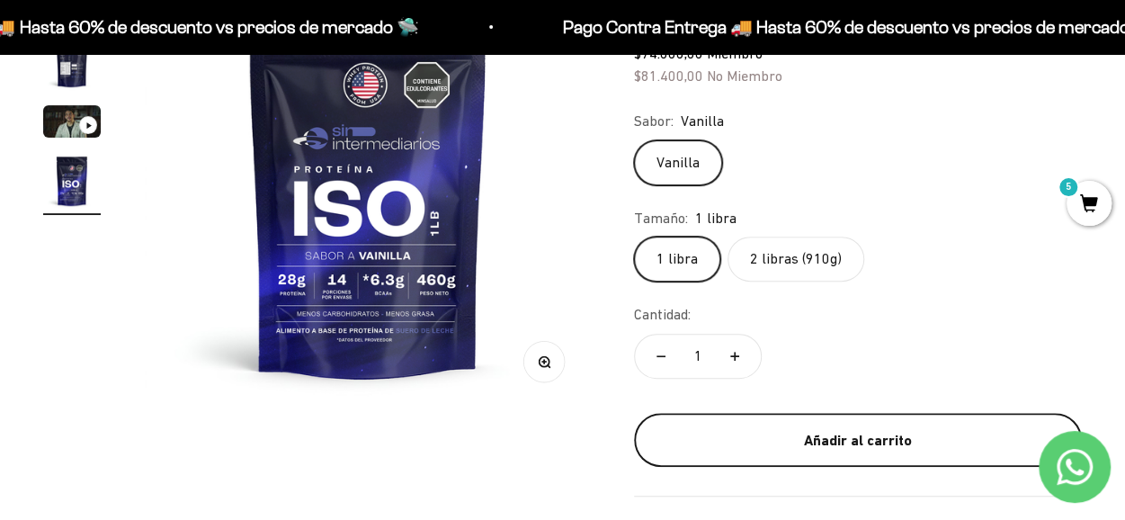
click at [772, 441] on div "Añadir al carrito" at bounding box center [858, 440] width 376 height 23
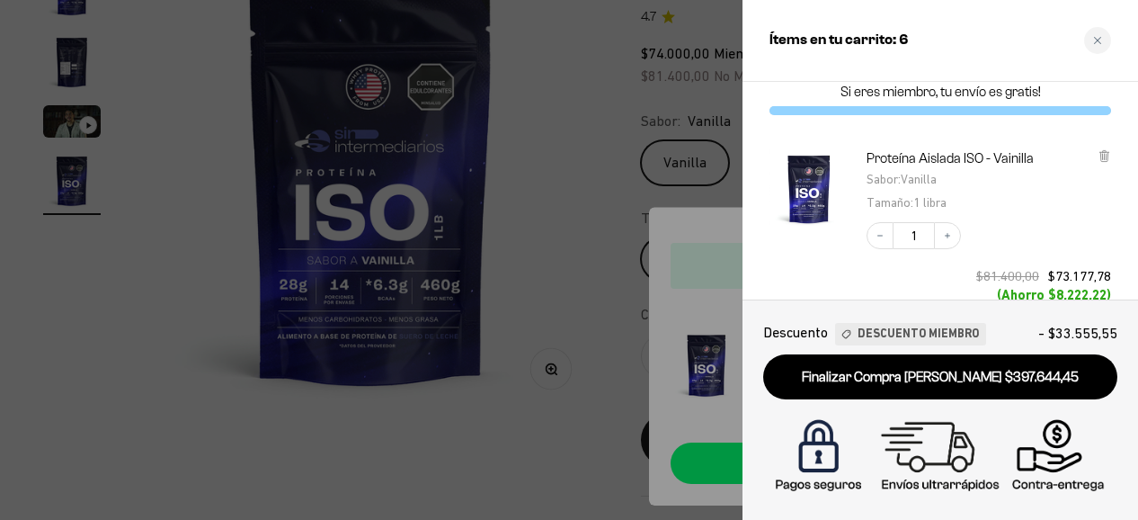
scroll to position [0, 0]
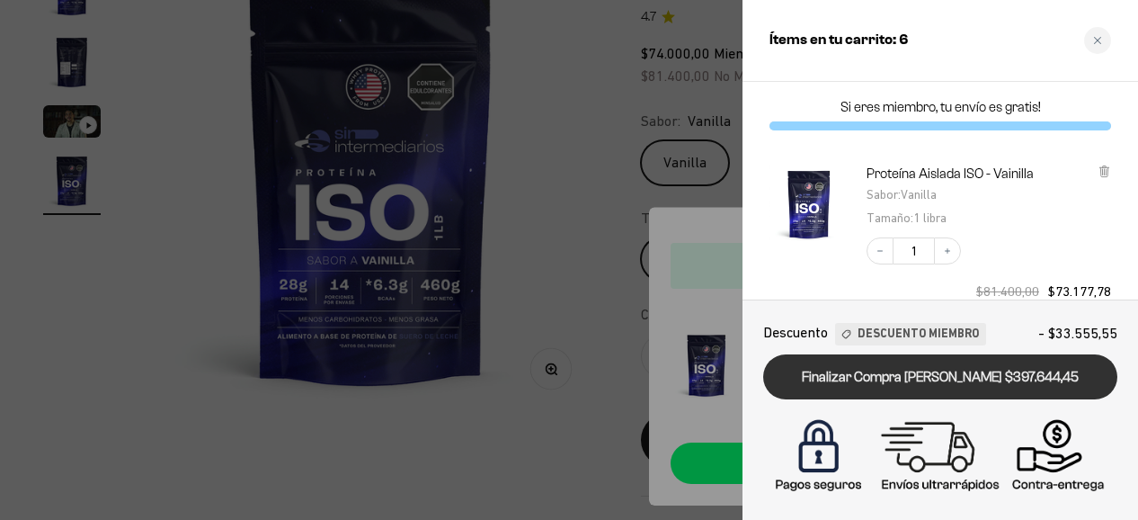
click at [820, 383] on link "Finalizar Compra [PERSON_NAME] $397.644,45" at bounding box center [940, 377] width 354 height 46
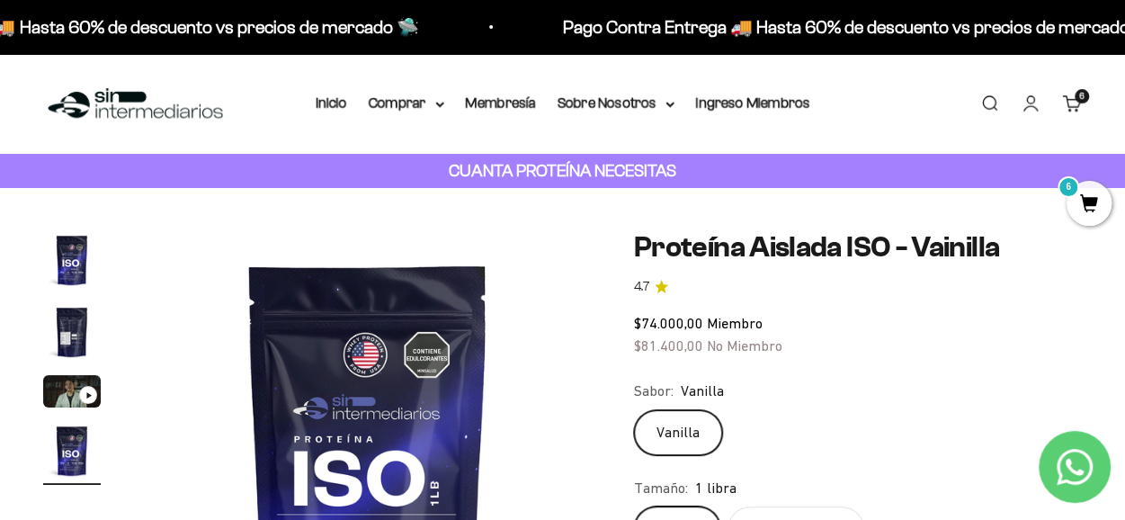
click at [989, 100] on link "Buscar" at bounding box center [989, 104] width 20 height 20
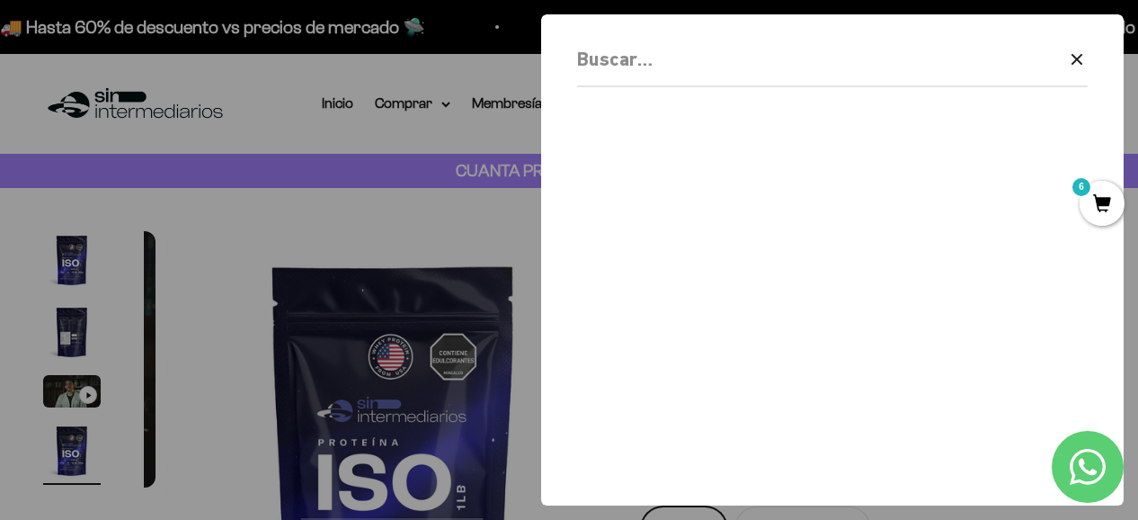
scroll to position [0, 1395]
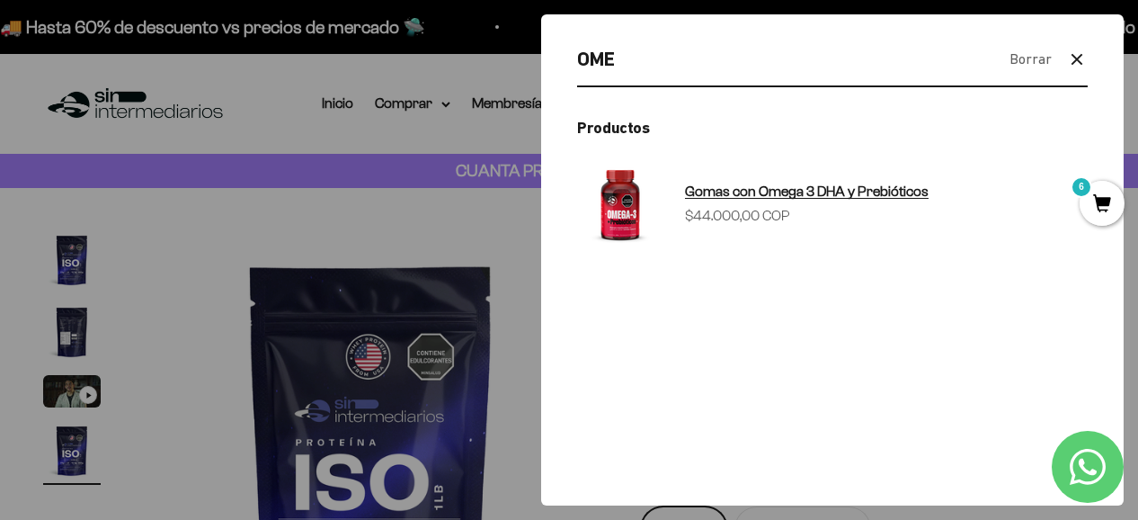
type input "OME"
click at [787, 197] on span "Gomas con Omega 3 DHA y Prebióticos" at bounding box center [807, 190] width 244 height 15
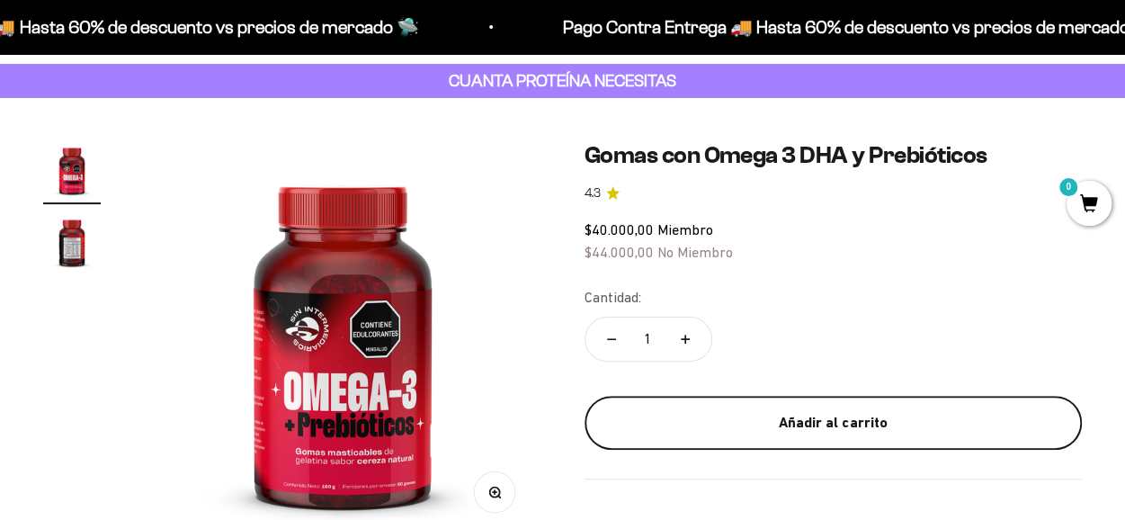
click at [800, 427] on div "Añadir al carrito" at bounding box center [833, 422] width 426 height 23
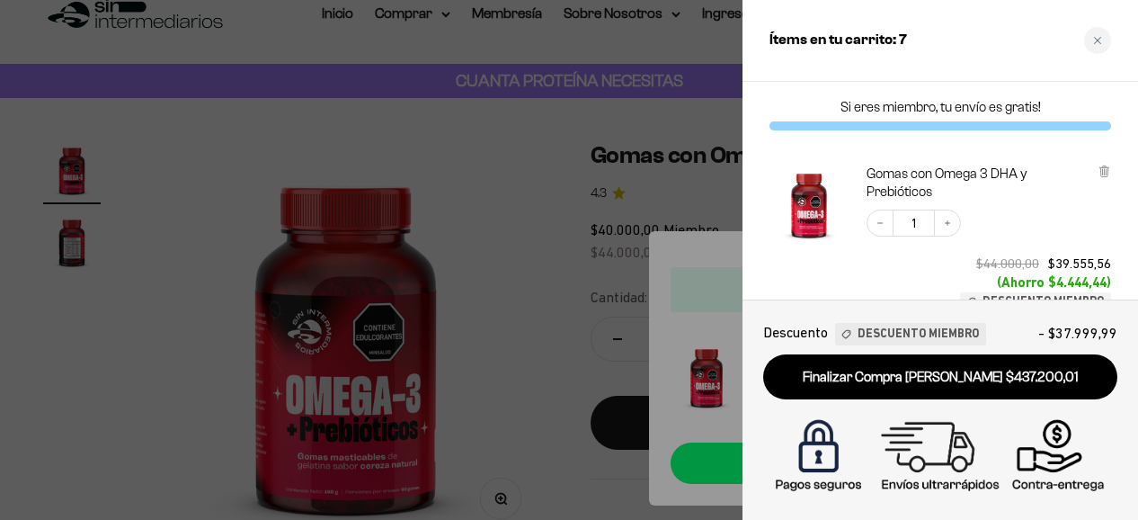
click at [1019, 231] on div "Decrease quantity 1 Increase quantity $44.000,00 $39.555,56 (Ahorro $4.444,44) …" at bounding box center [980, 251] width 263 height 119
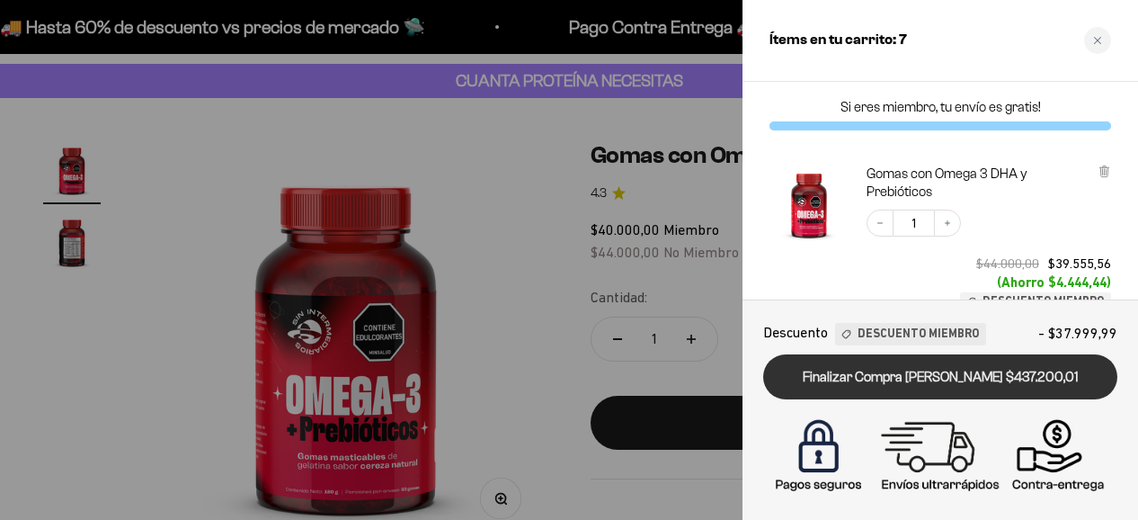
click at [880, 380] on link "Finalizar Compra Segura $437.200,01" at bounding box center [940, 377] width 354 height 46
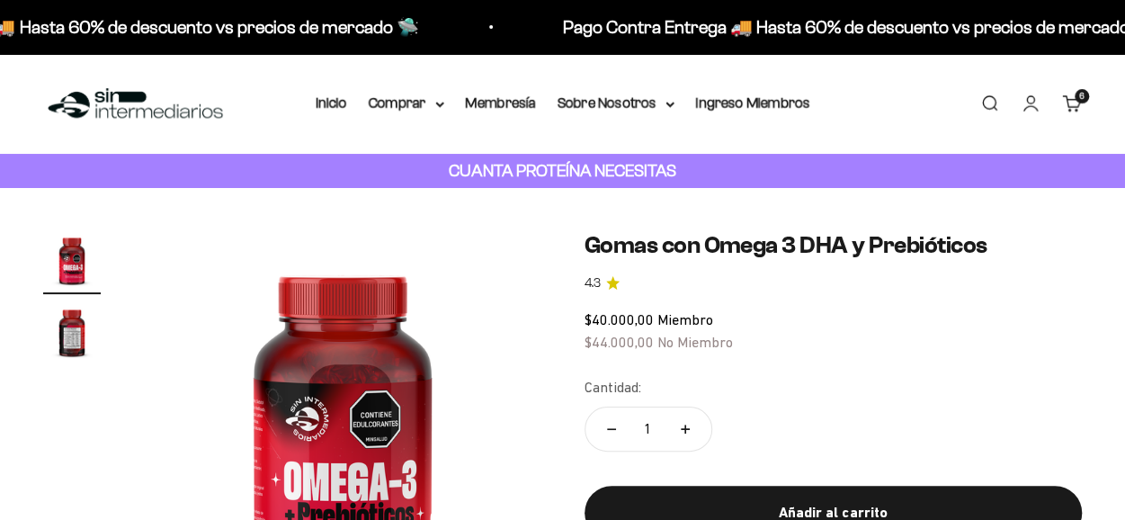
click at [989, 103] on link "Buscar" at bounding box center [989, 104] width 20 height 20
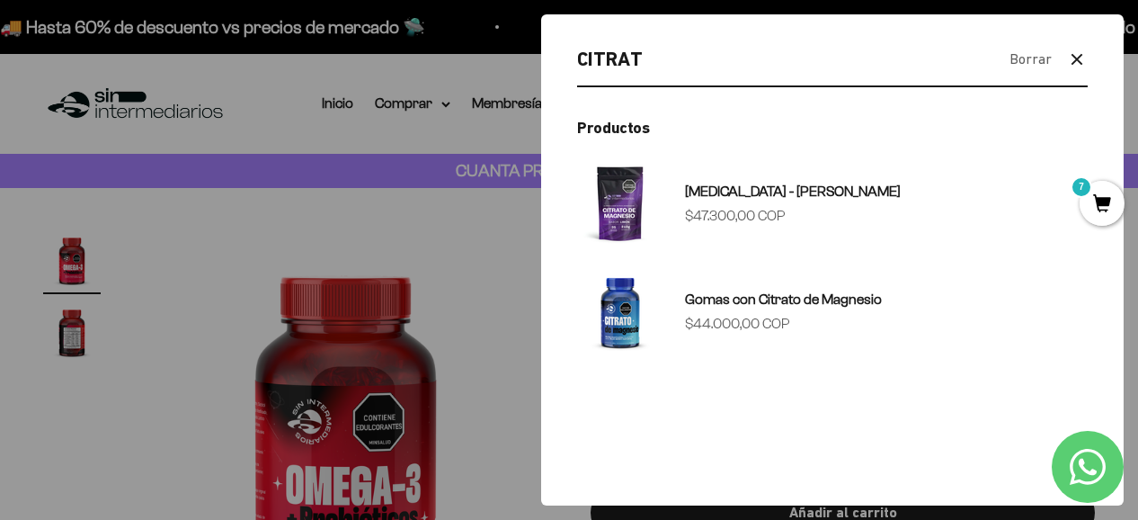
type input "CITRAT"
click at [729, 201] on span "[MEDICAL_DATA] - [PERSON_NAME]" at bounding box center [793, 191] width 216 height 23
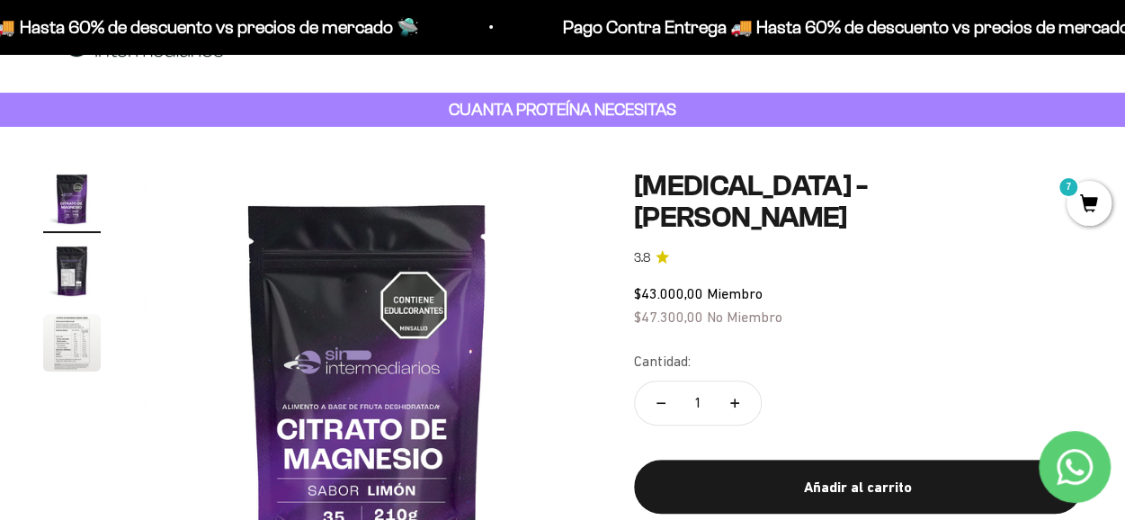
scroll to position [90, 0]
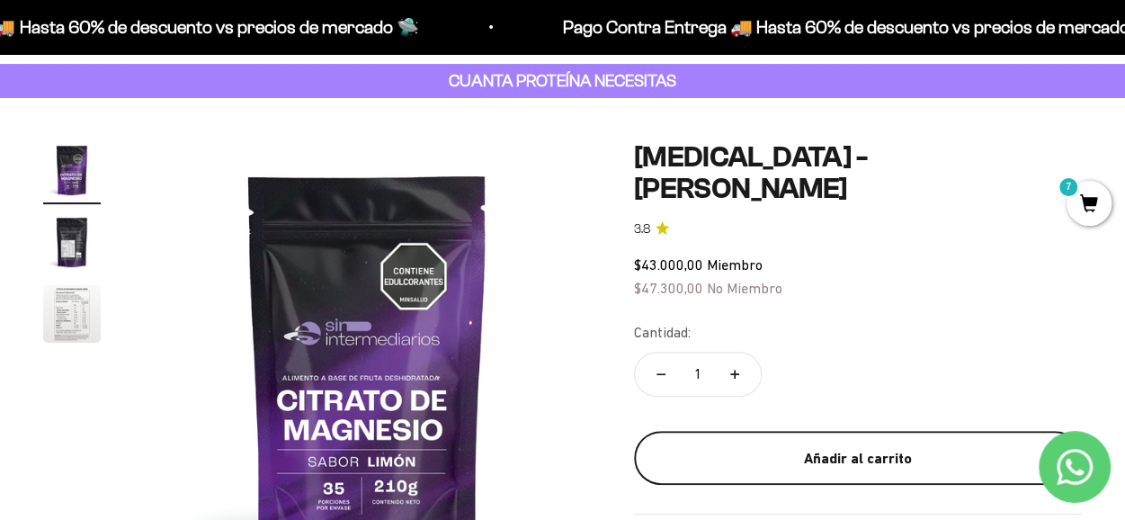
click at [814, 447] on div "Añadir al carrito" at bounding box center [858, 458] width 376 height 23
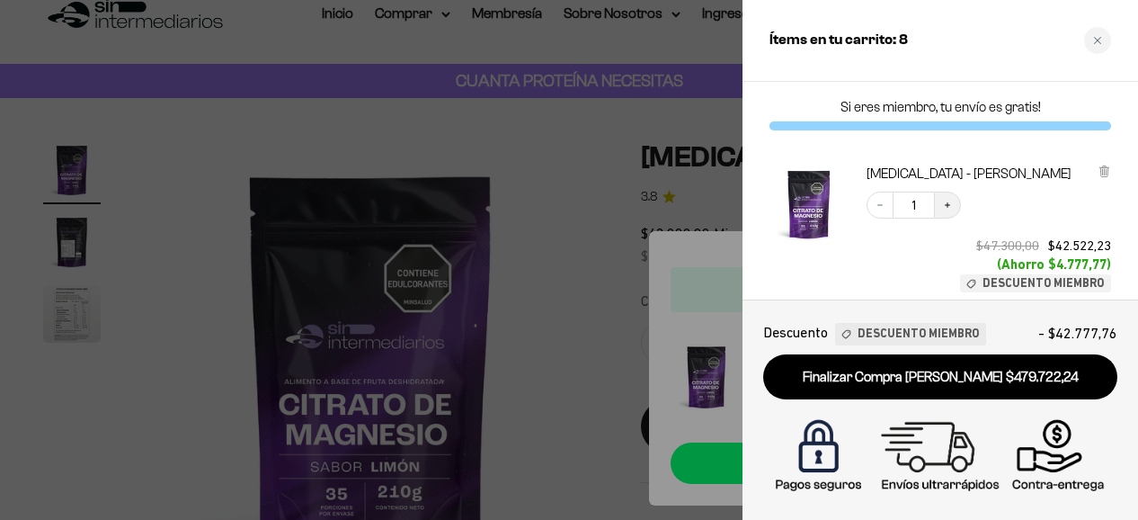
click at [947, 208] on icon "Increase quantity" at bounding box center [947, 205] width 11 height 11
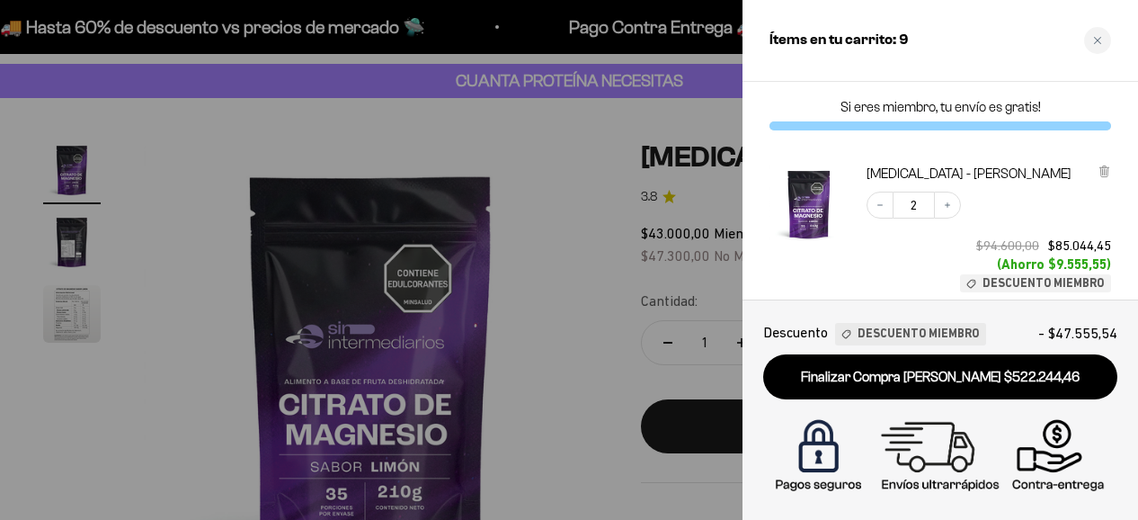
click at [541, 341] on div at bounding box center [569, 260] width 1138 height 520
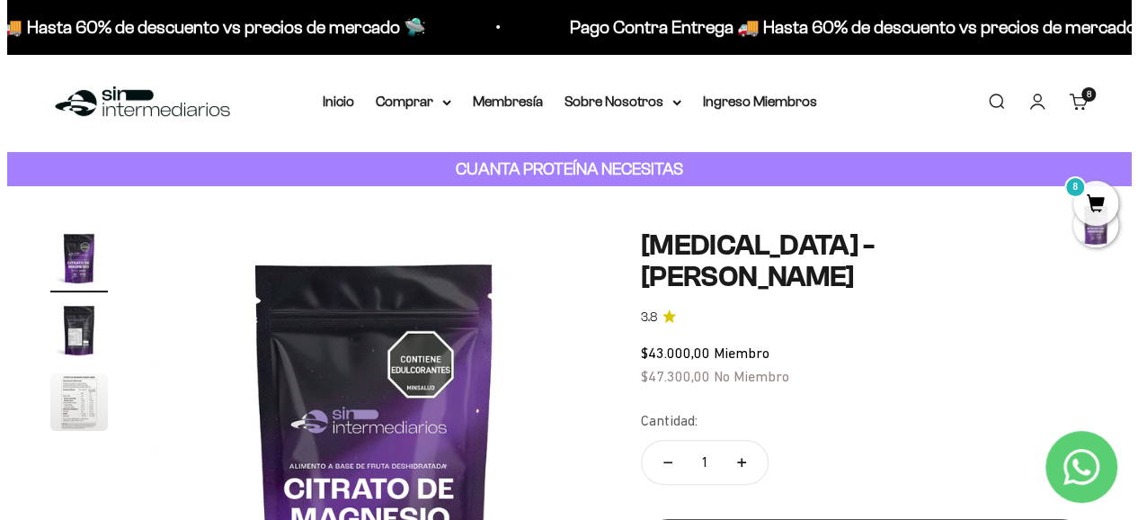
scroll to position [0, 0]
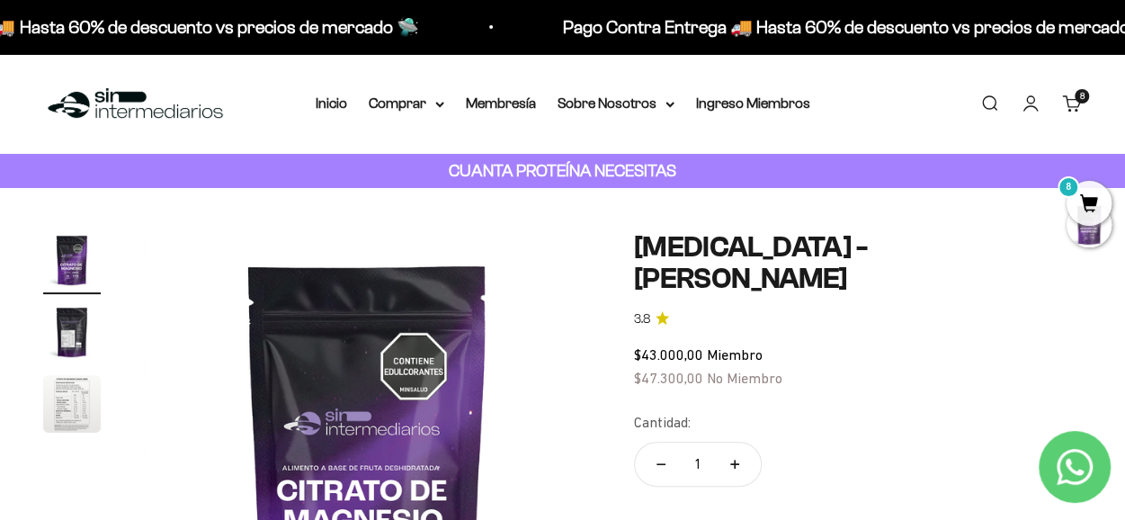
click at [986, 103] on link "Buscar" at bounding box center [989, 104] width 20 height 20
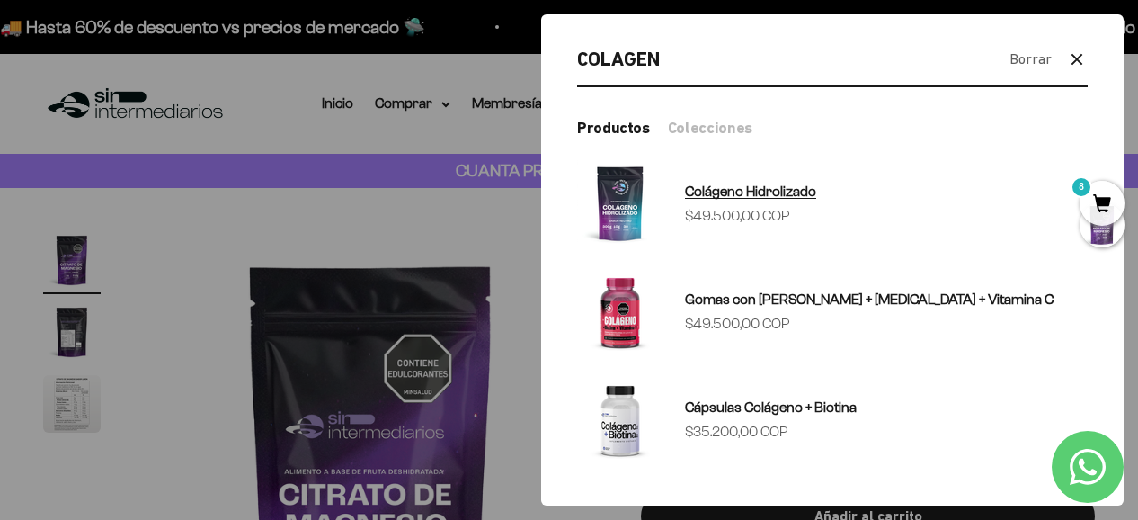
type input "COLAGEN"
click at [771, 204] on sale-price "Precio de oferta $49.500,00 COP" at bounding box center [737, 215] width 105 height 23
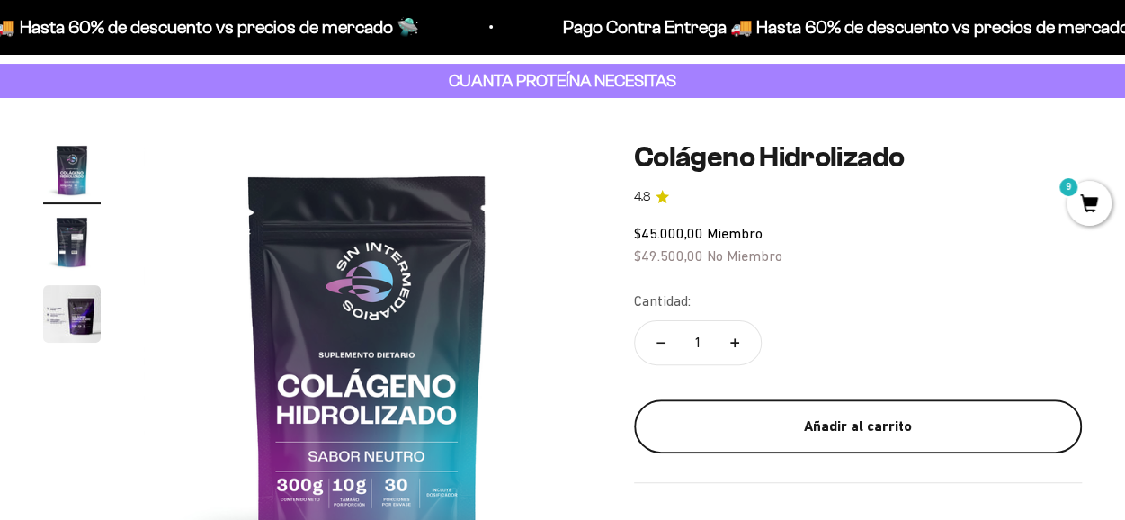
click at [756, 424] on div "Añadir al carrito" at bounding box center [858, 426] width 376 height 23
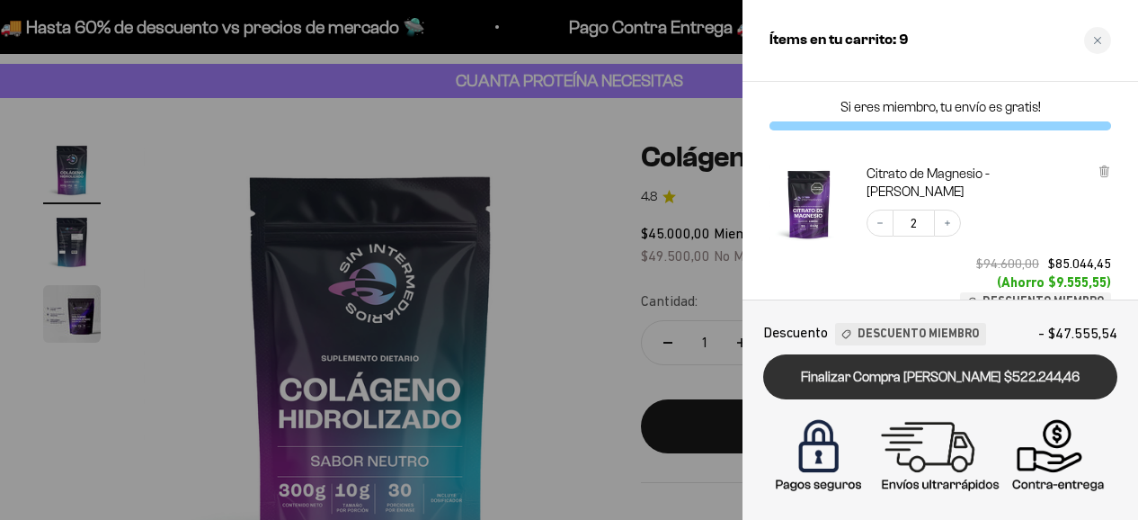
click at [854, 378] on link "Finalizar Compra Segura $522.244,46" at bounding box center [940, 377] width 354 height 46
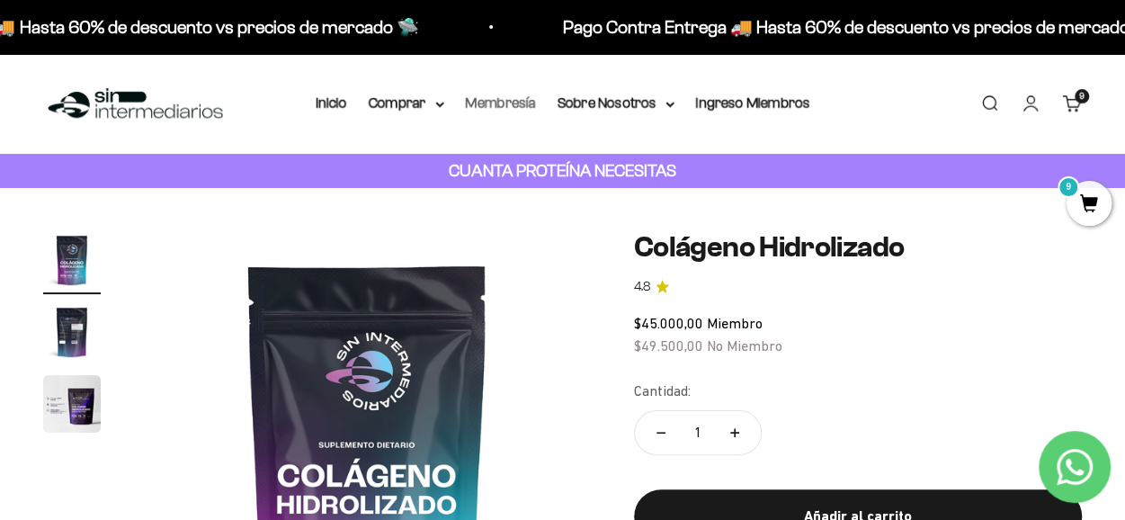
click at [495, 100] on link "Membresía" at bounding box center [501, 102] width 70 height 15
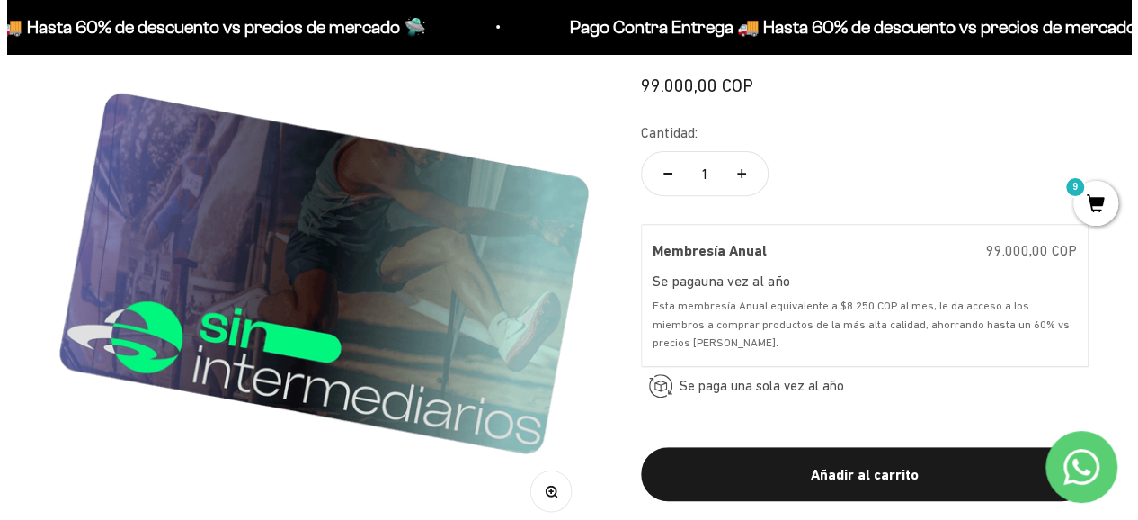
scroll to position [270, 0]
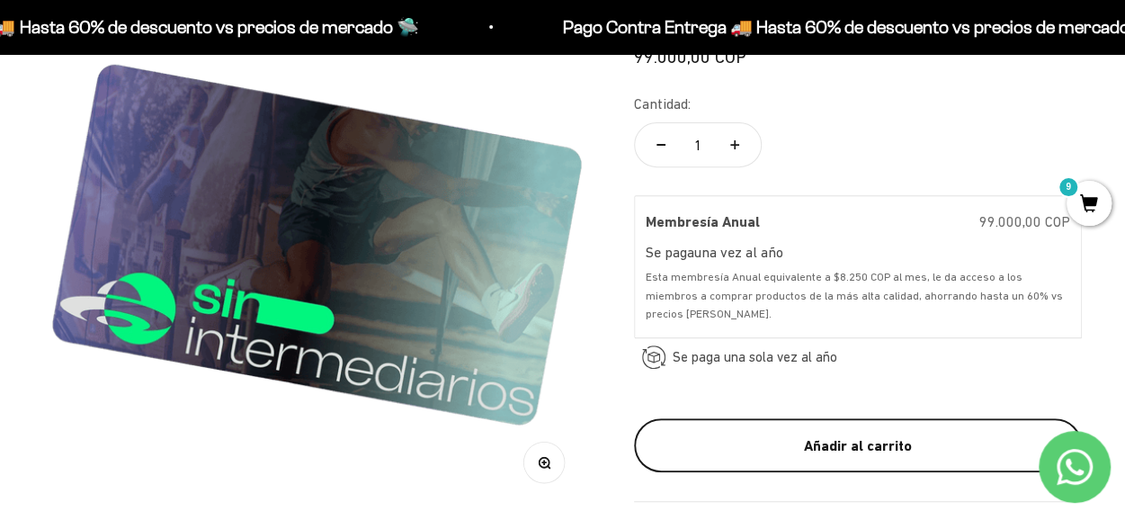
click at [841, 443] on div "Añadir al carrito" at bounding box center [858, 445] width 376 height 23
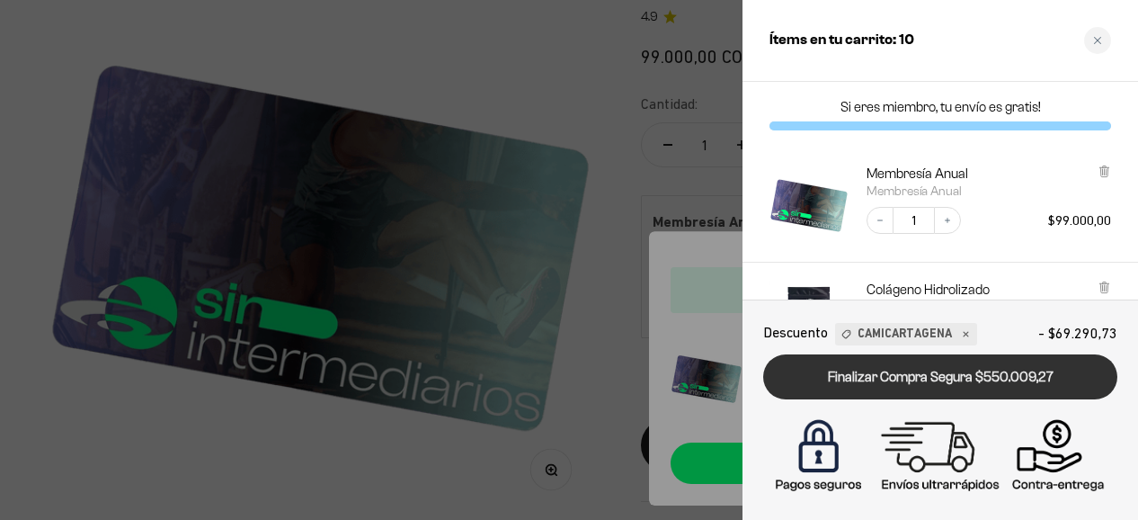
click at [869, 375] on link "Finalizar Compra Segura $550.009,27" at bounding box center [940, 377] width 354 height 46
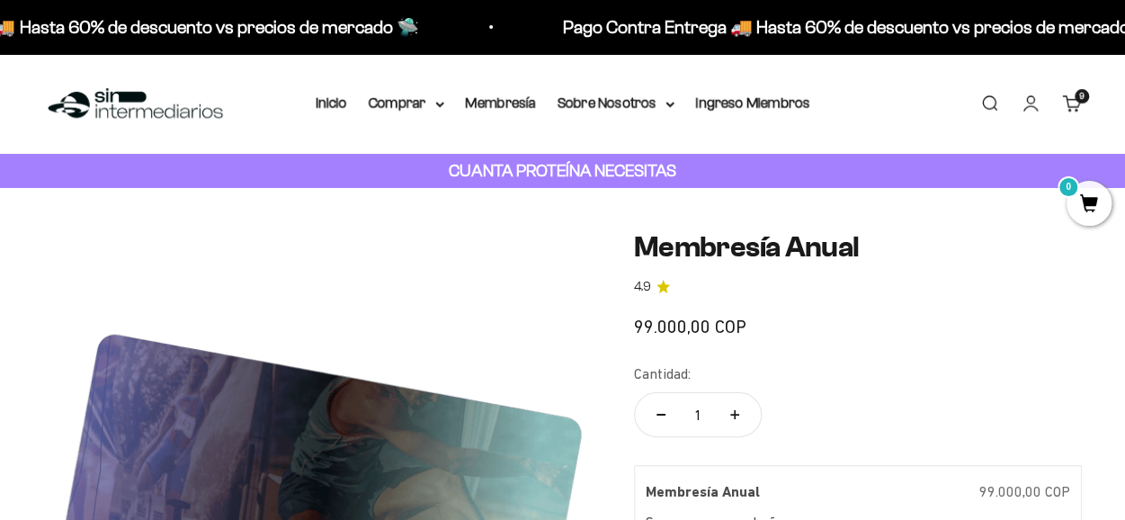
click at [1070, 98] on link "Carrito 9 artículos 9" at bounding box center [1072, 104] width 20 height 20
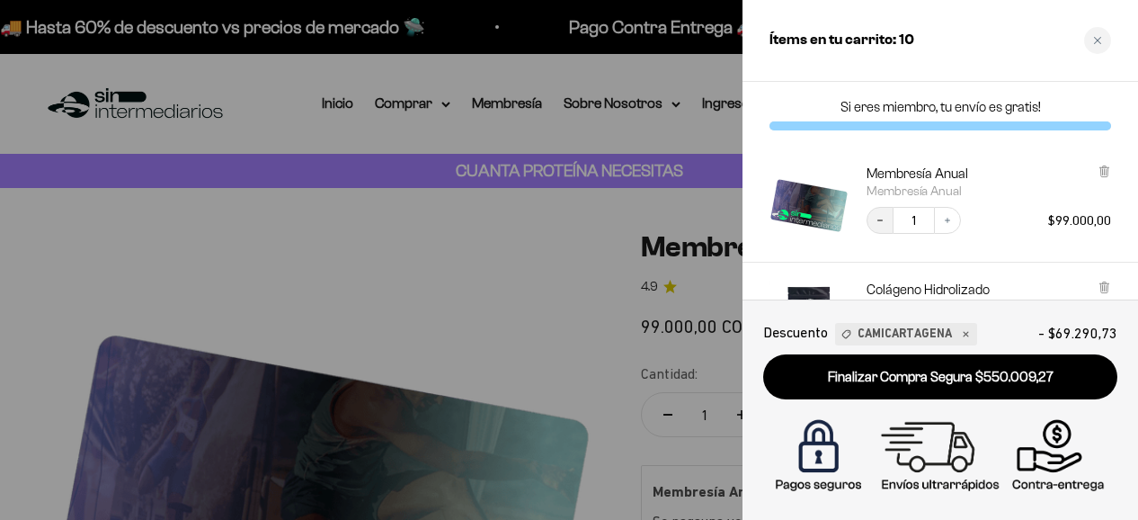
click at [887, 224] on button "Decrease quantity" at bounding box center [880, 220] width 27 height 27
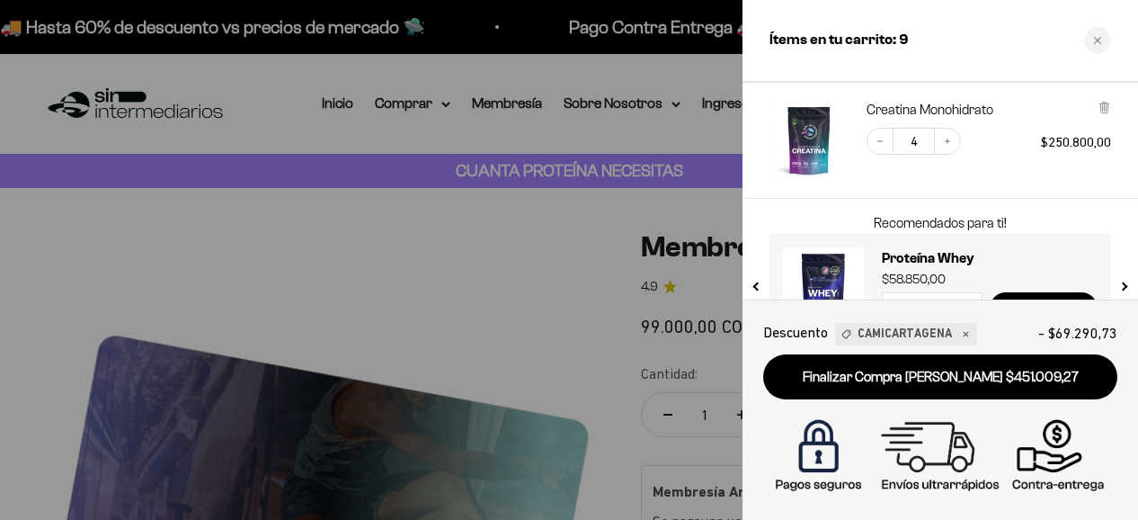
scroll to position [513, 0]
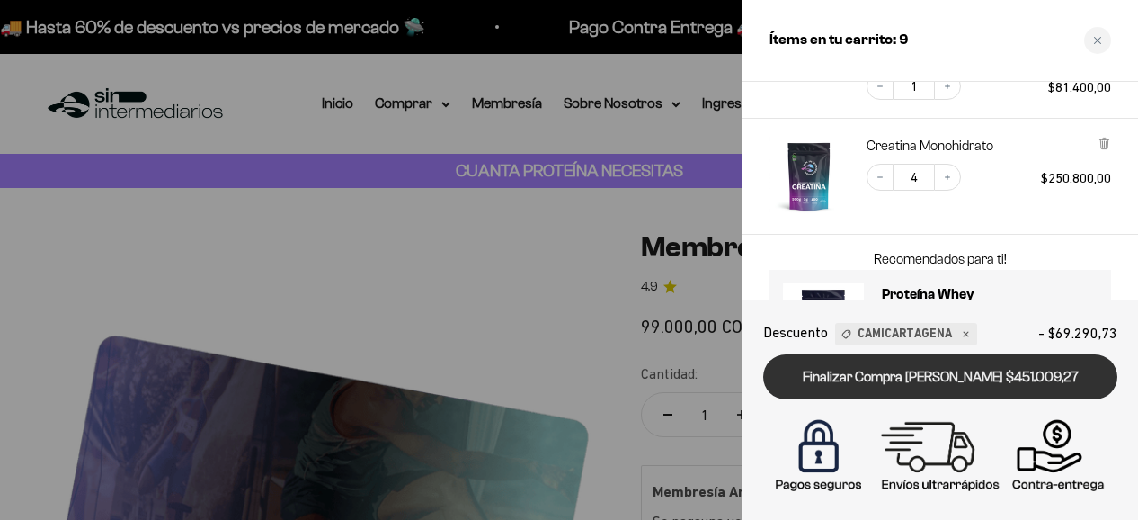
click at [938, 386] on link "Finalizar Compra [PERSON_NAME] $451.009,27" at bounding box center [940, 377] width 354 height 46
